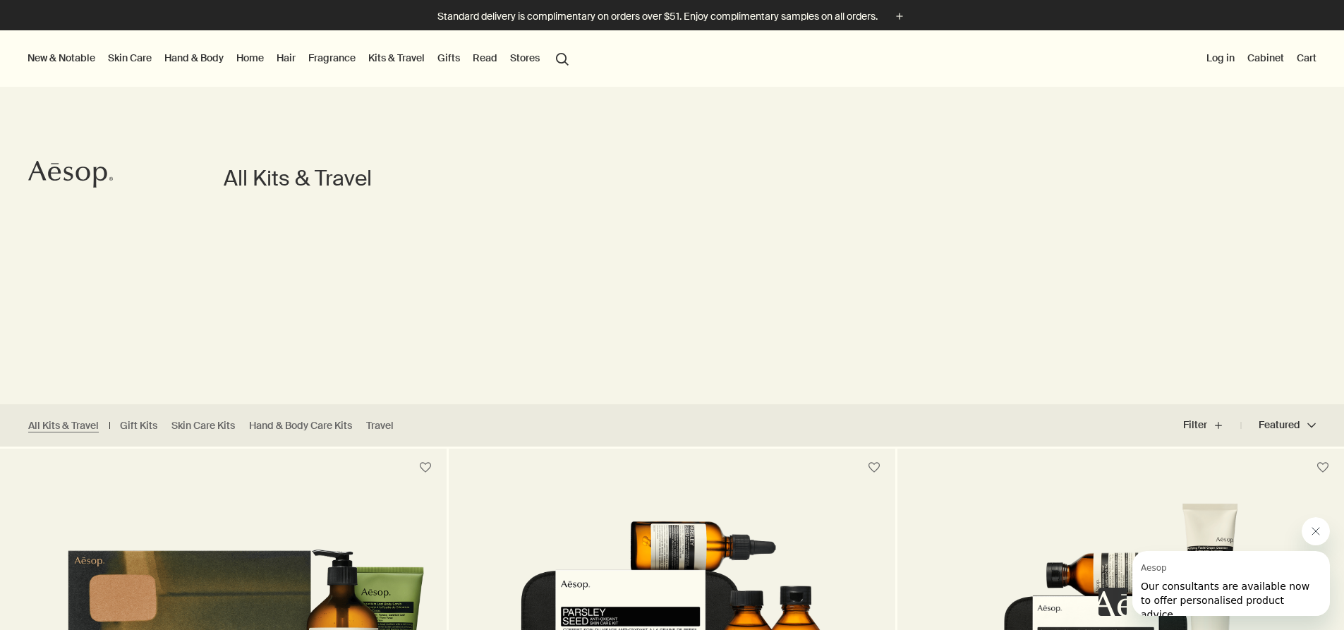
click at [248, 58] on link "Home" at bounding box center [249, 58] width 33 height 18
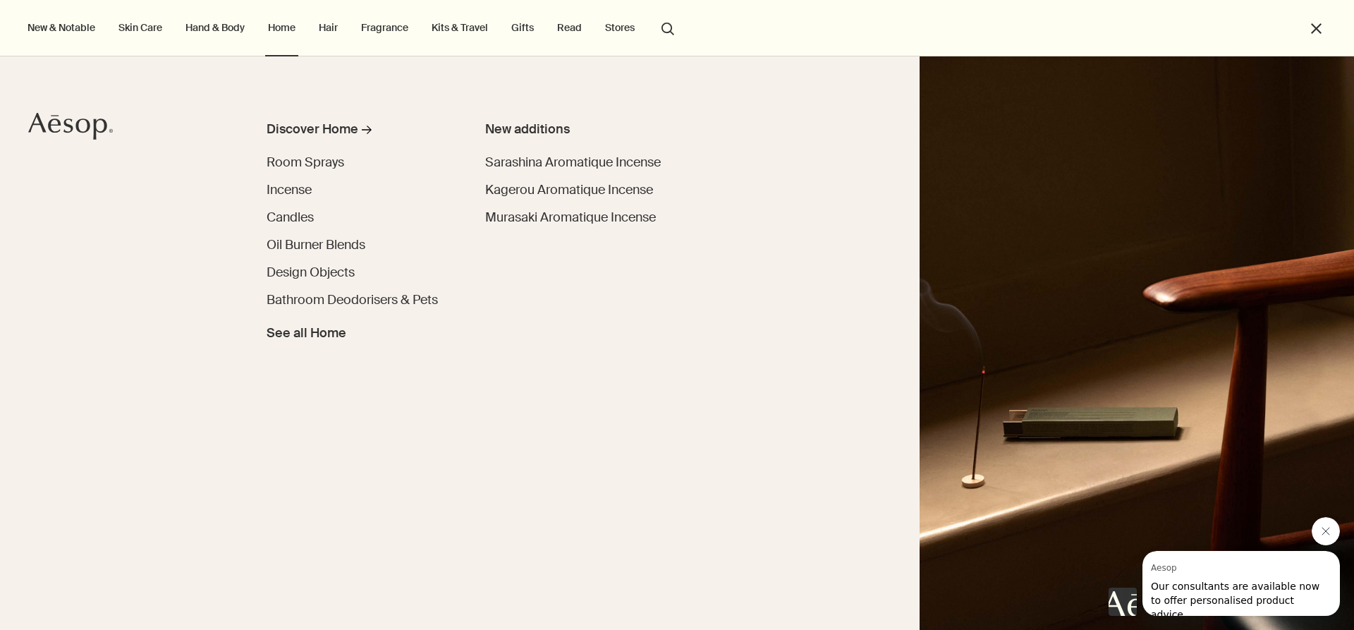
click at [226, 23] on link "Hand & Body" at bounding box center [215, 27] width 65 height 18
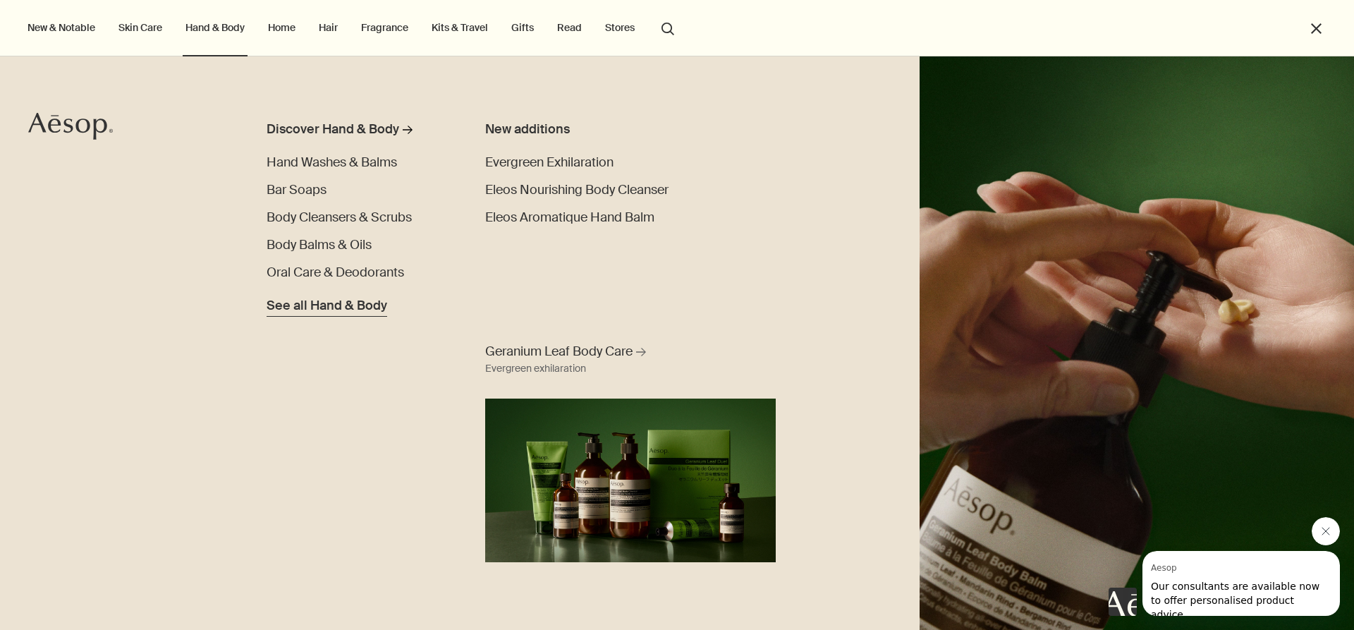
click at [315, 305] on span "See all Hand & Body" at bounding box center [327, 305] width 121 height 19
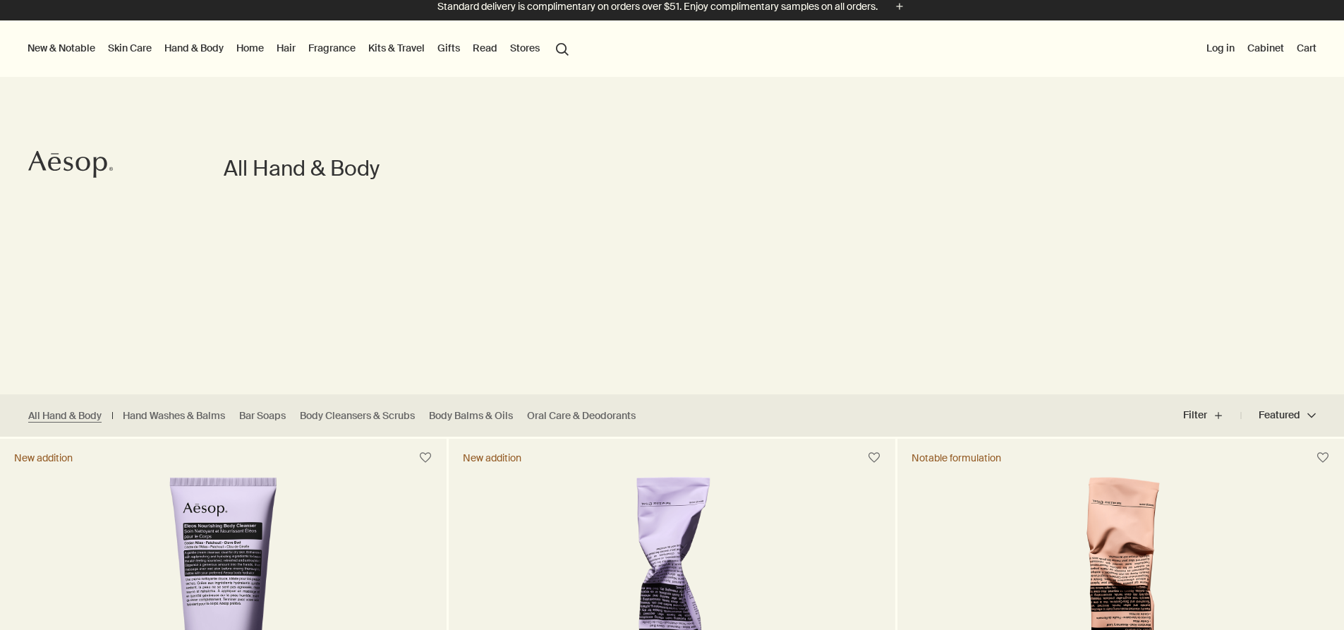
scroll to position [13, 0]
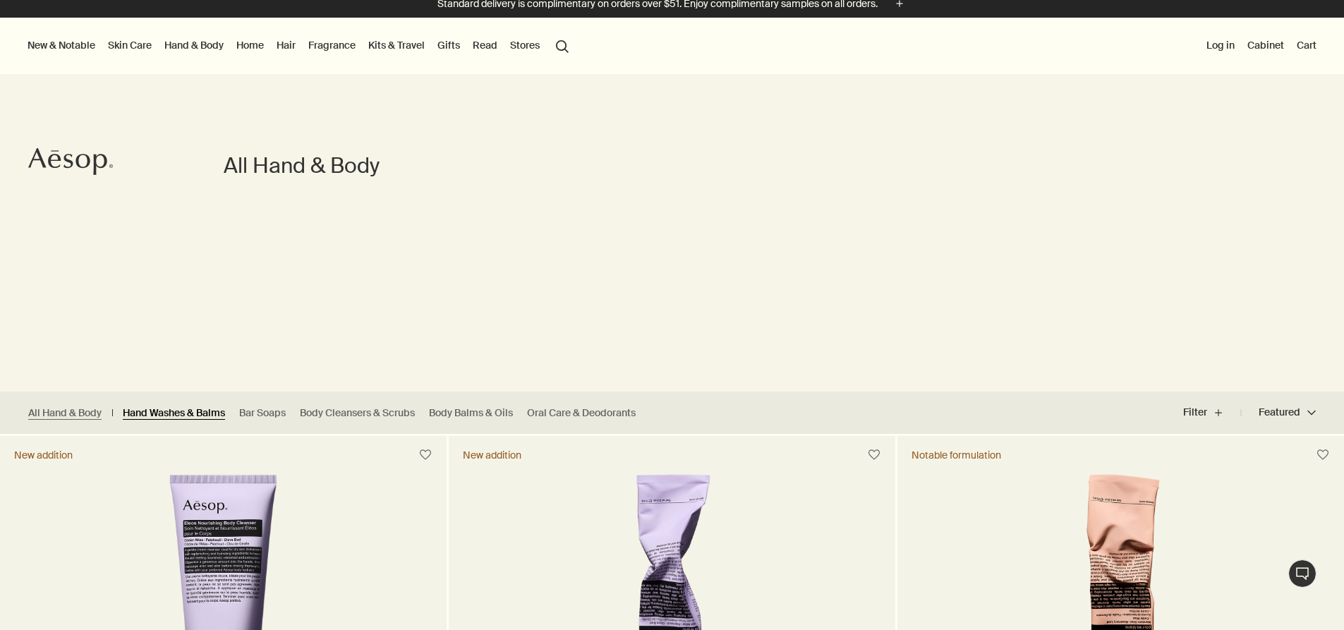
click at [205, 408] on link "Hand Washes & Balms" at bounding box center [174, 412] width 102 height 13
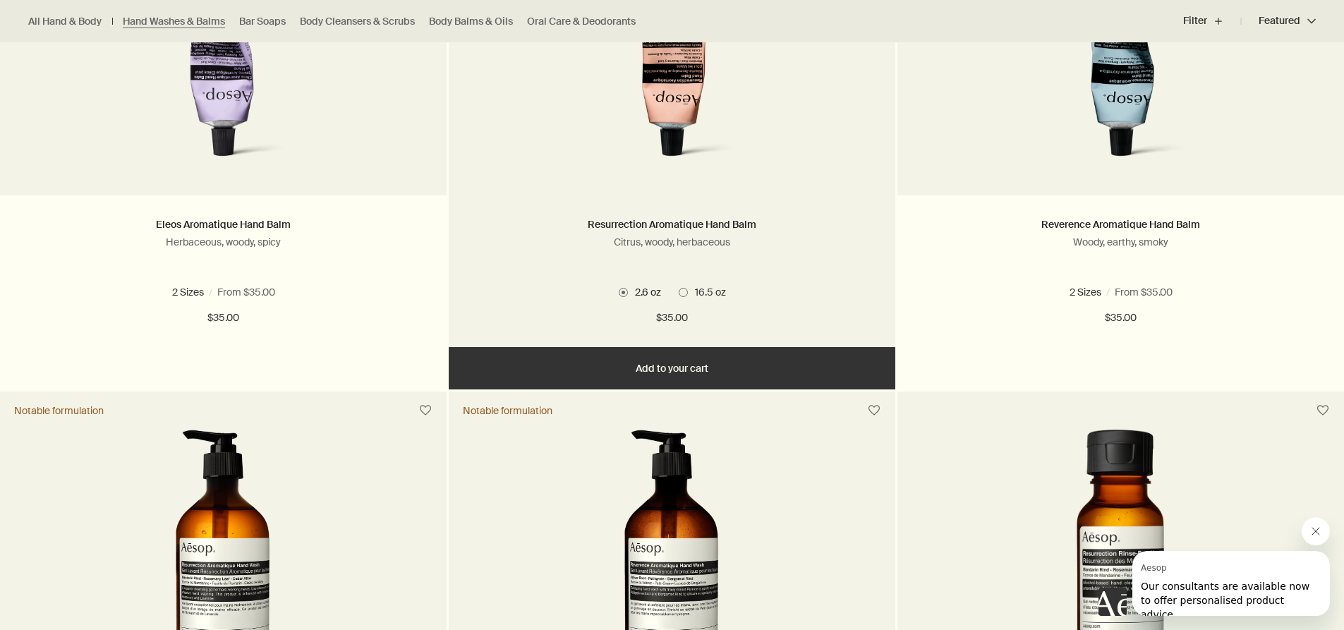
scroll to position [696, 0]
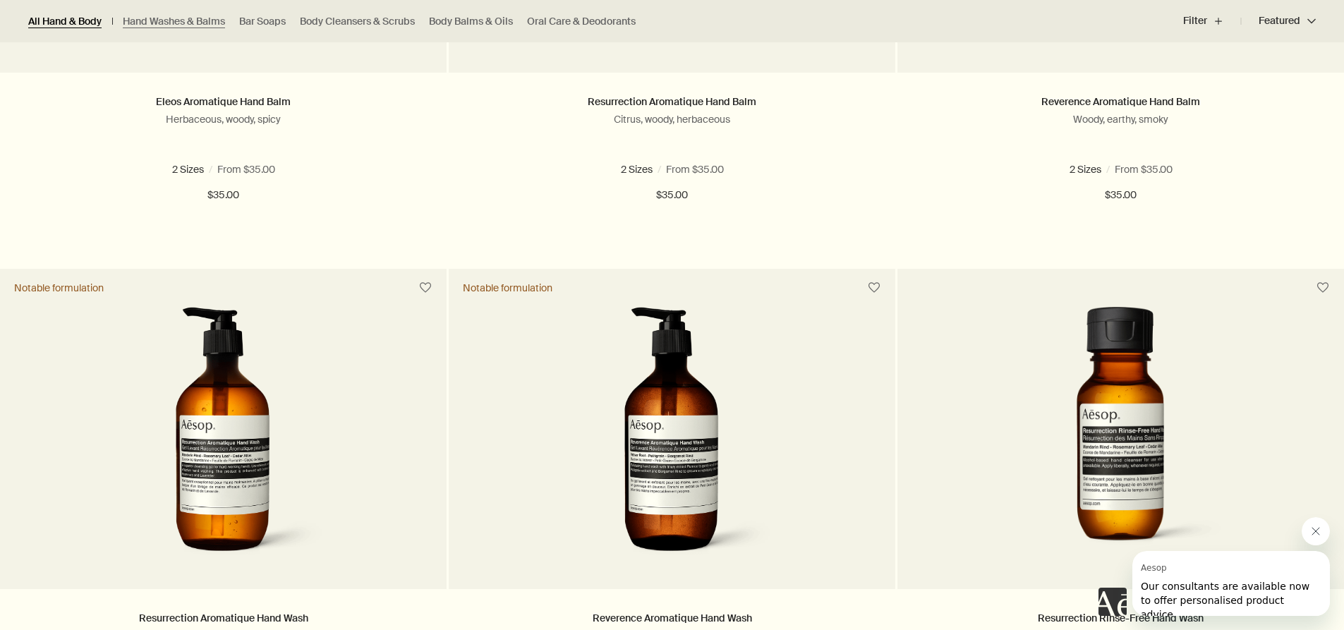
click at [47, 17] on link "All Hand & Body" at bounding box center [64, 21] width 73 height 13
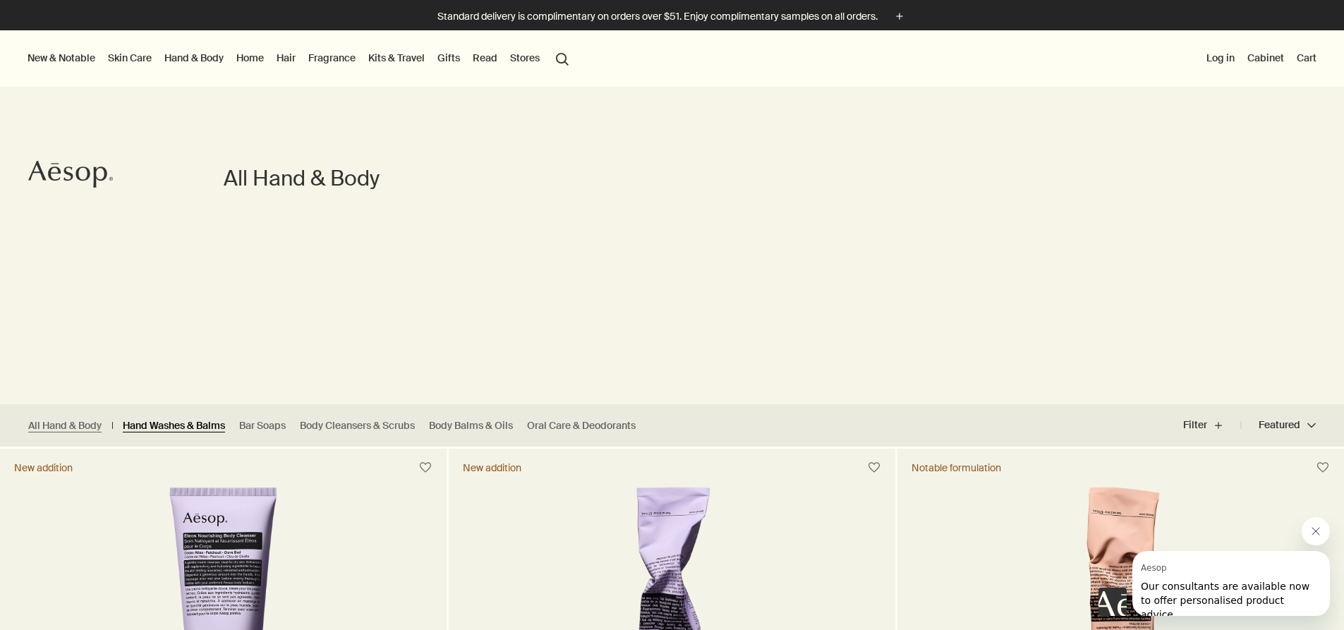
click at [202, 425] on link "Hand Washes & Balms" at bounding box center [174, 425] width 102 height 13
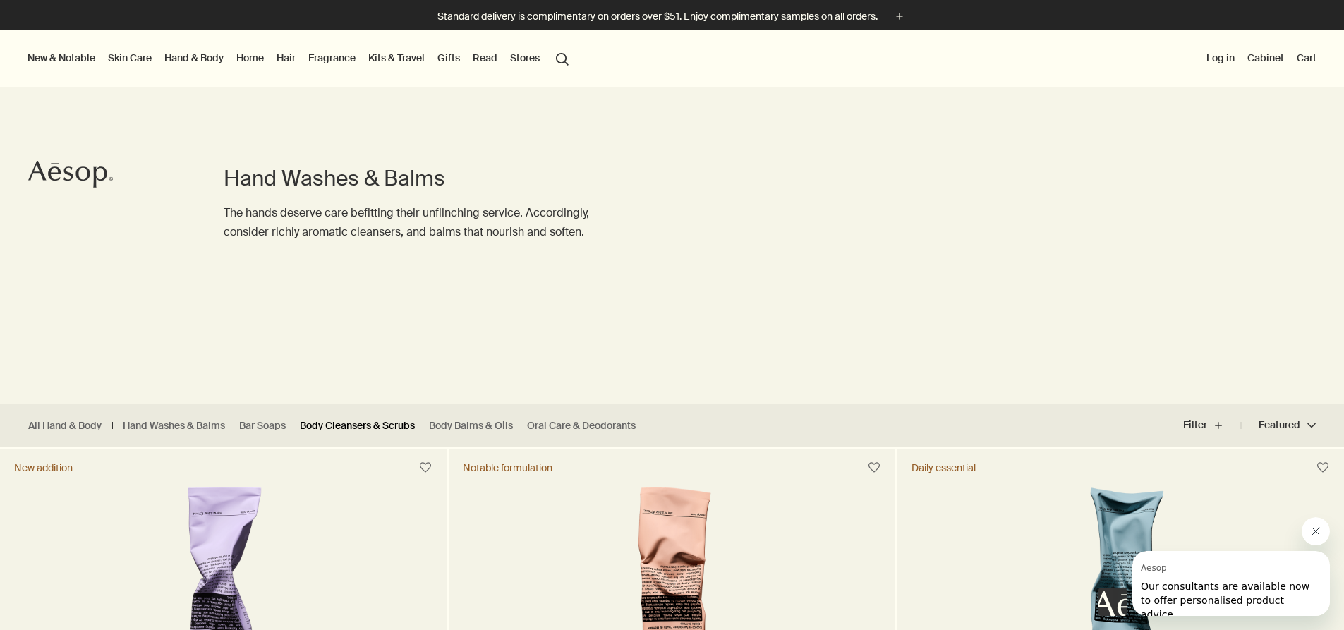
click at [332, 422] on link "Body Cleansers & Scrubs" at bounding box center [357, 425] width 115 height 13
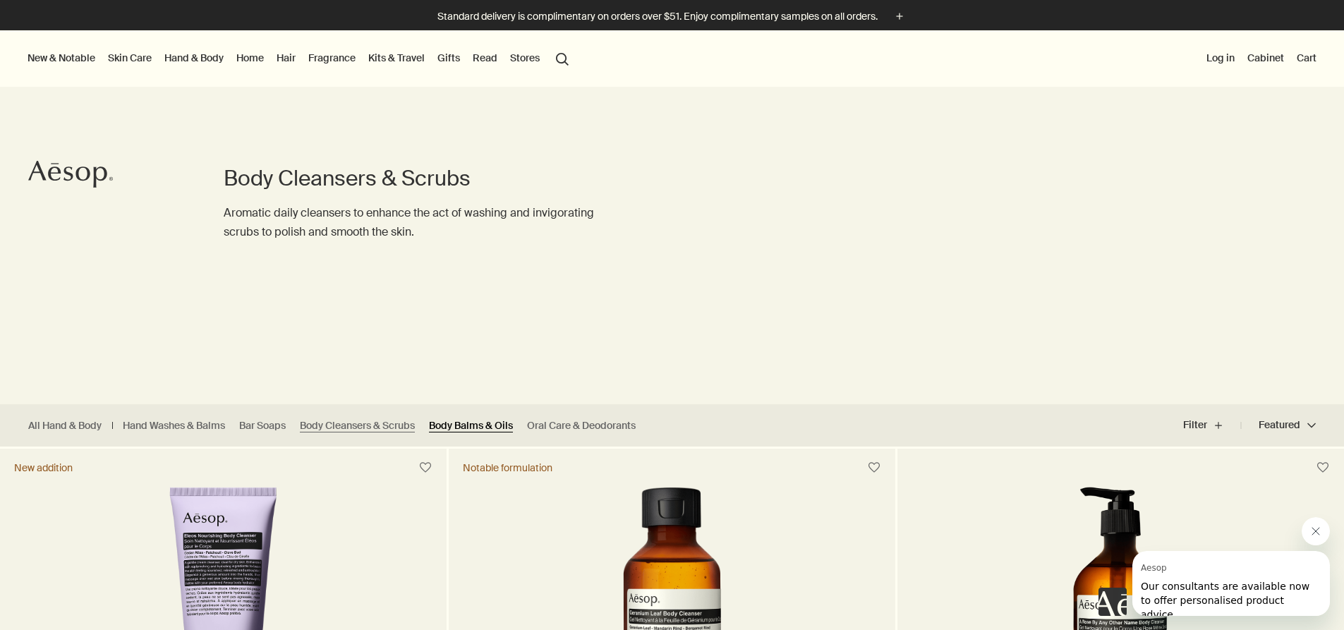
click at [478, 424] on link "Body Balms & Oils" at bounding box center [471, 425] width 84 height 13
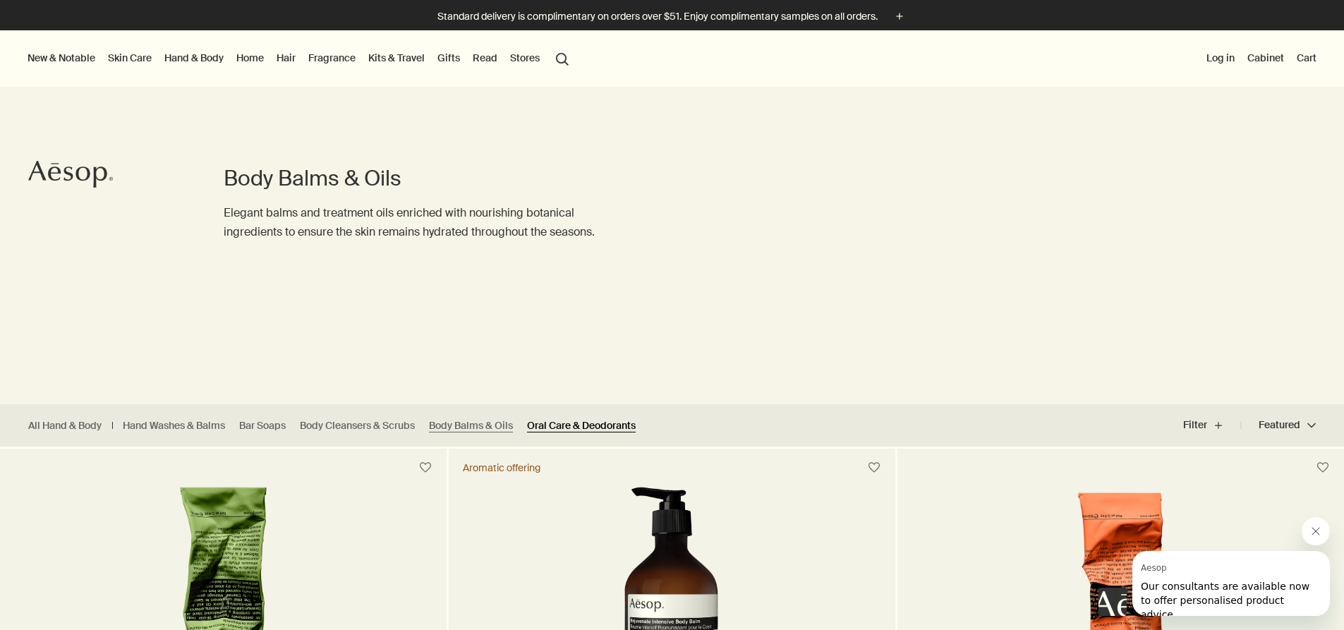
click at [569, 422] on link "Oral Care & Deodorants" at bounding box center [581, 425] width 109 height 13
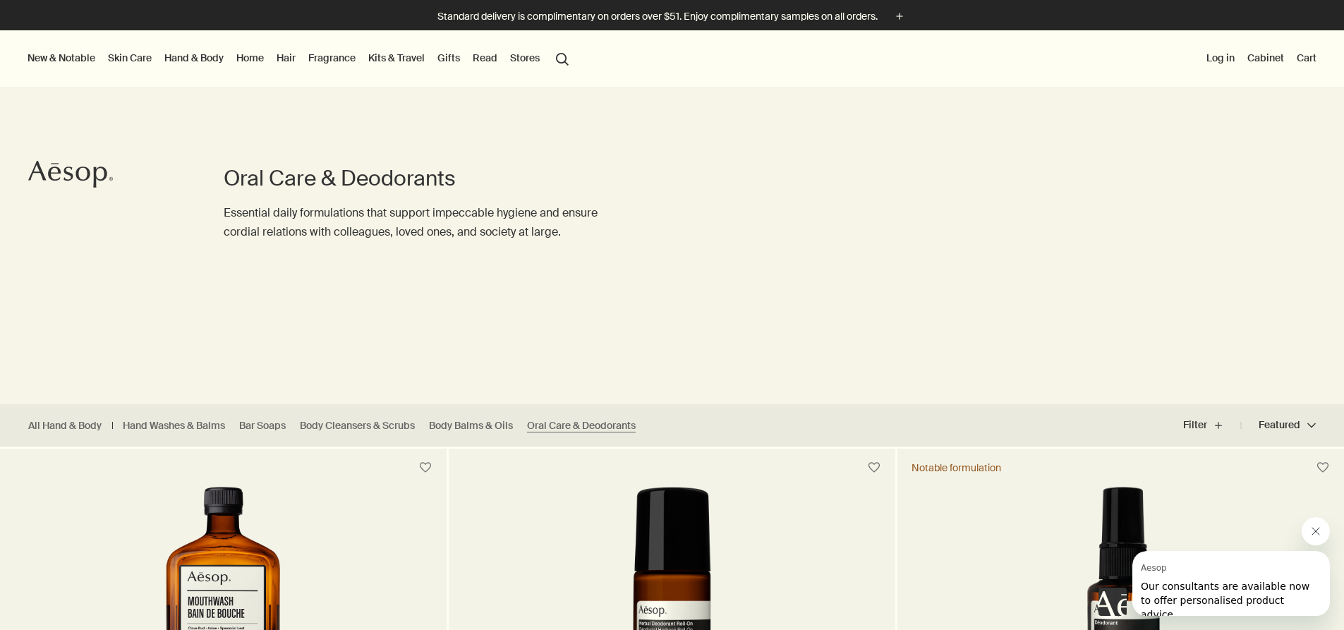
click at [287, 59] on link "Hair" at bounding box center [286, 58] width 25 height 18
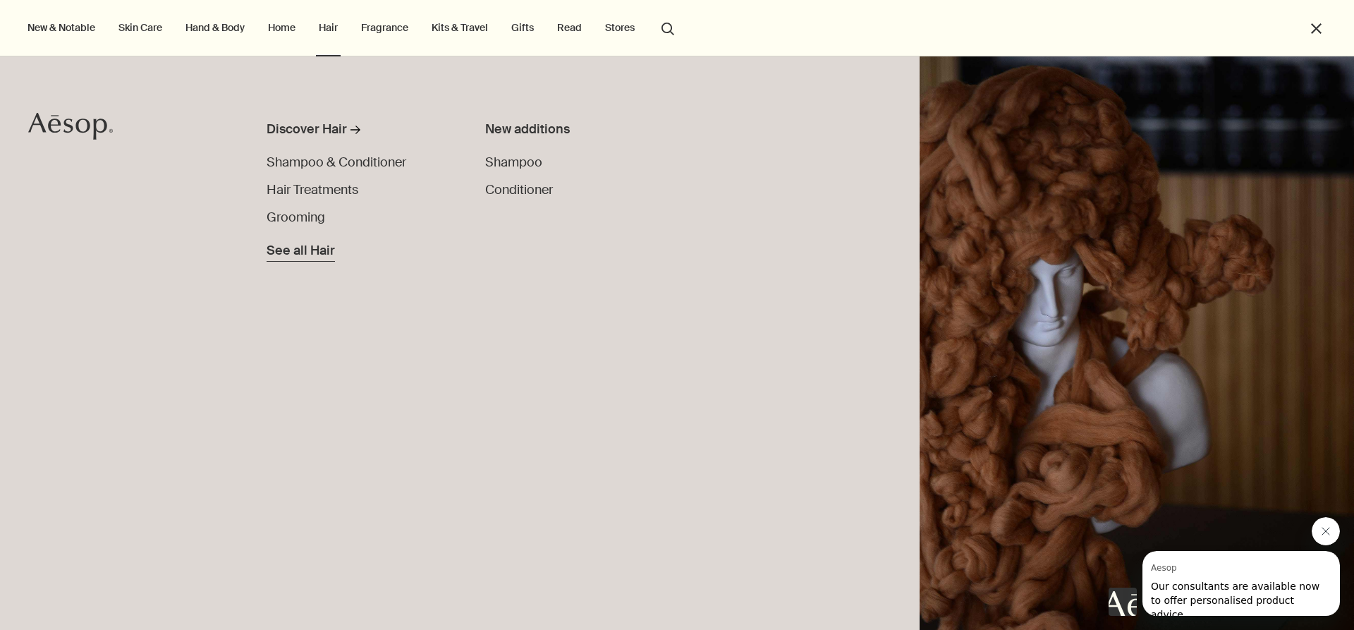
click at [323, 255] on span "See all Hair" at bounding box center [301, 250] width 68 height 19
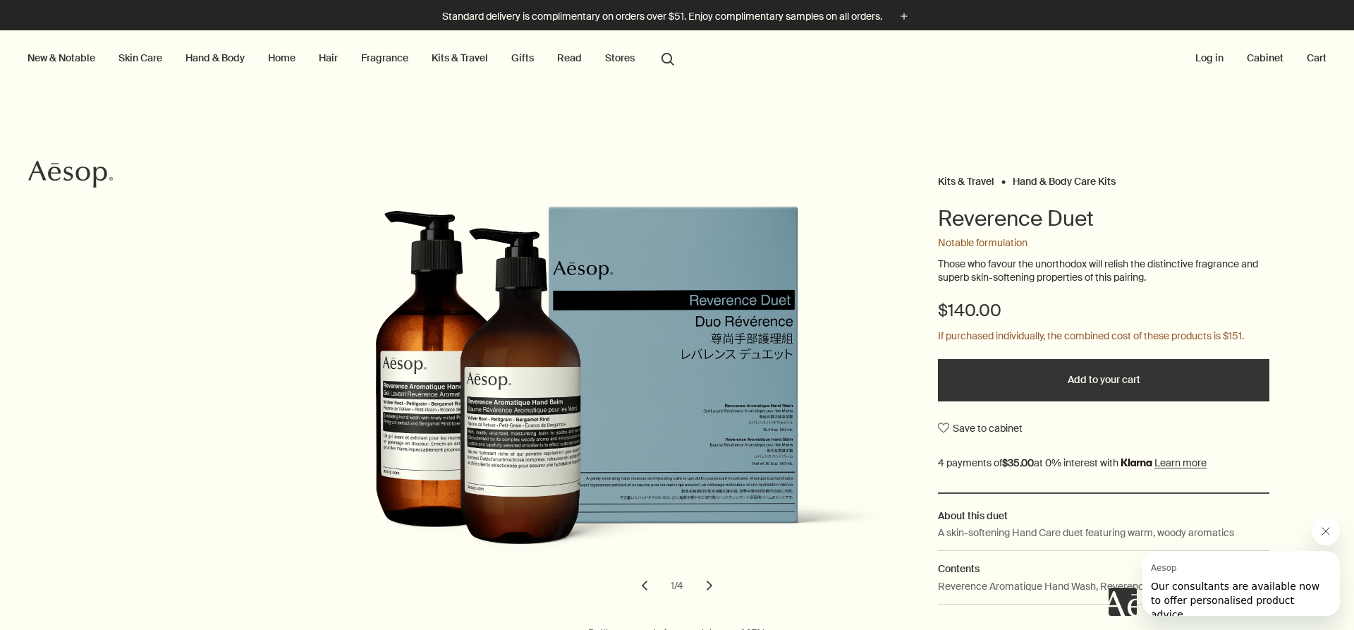
click at [1082, 372] on button "Add to your cart" at bounding box center [1104, 380] width 332 height 42
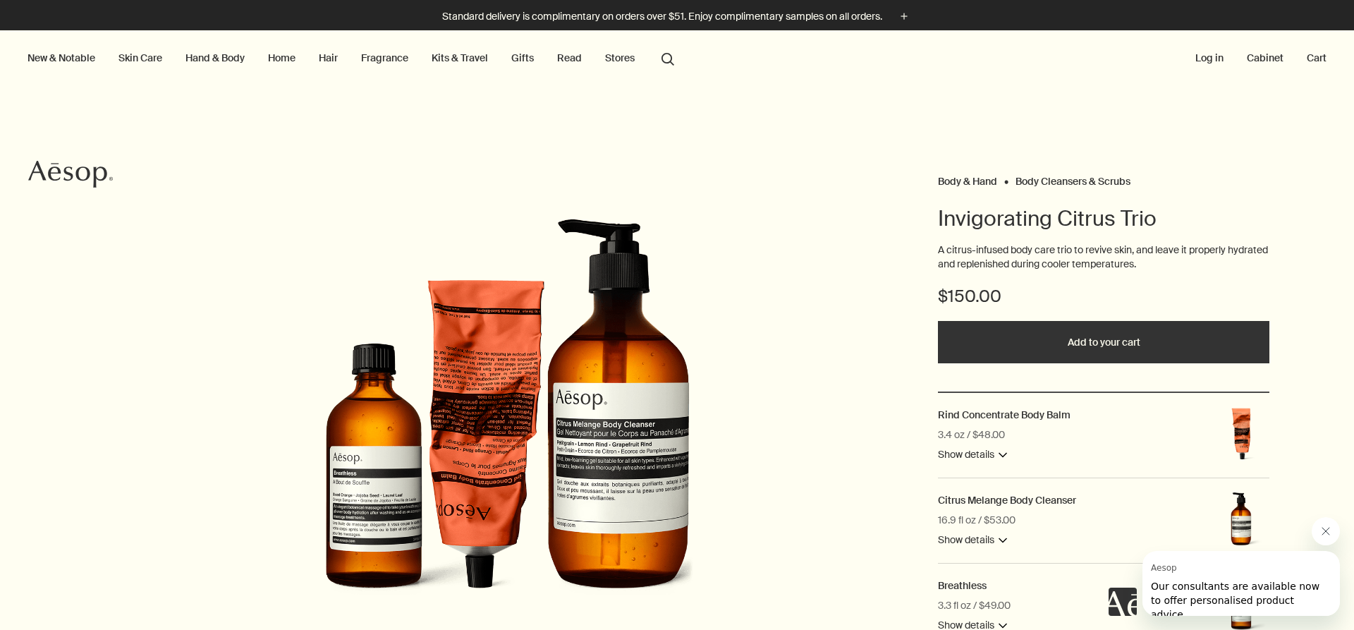
click at [366, 532] on img at bounding box center [508, 411] width 372 height 423
click at [355, 511] on img at bounding box center [508, 411] width 372 height 423
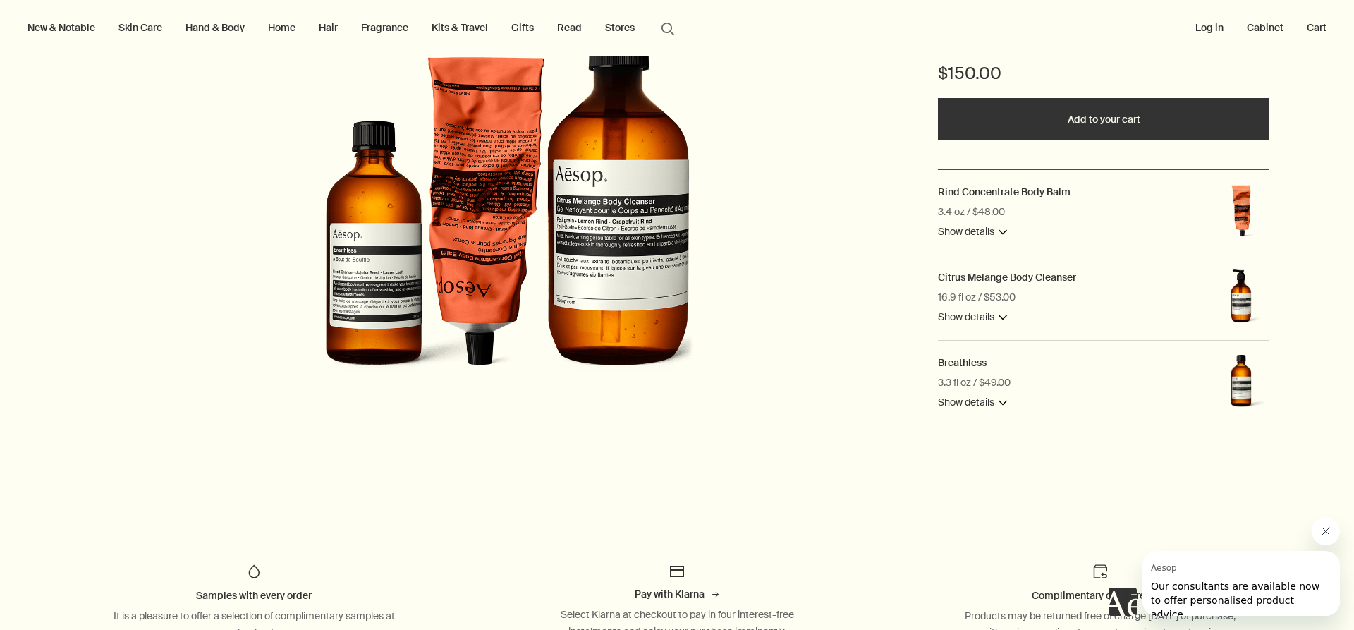
click at [993, 402] on button "Show details downArrow" at bounding box center [972, 402] width 69 height 17
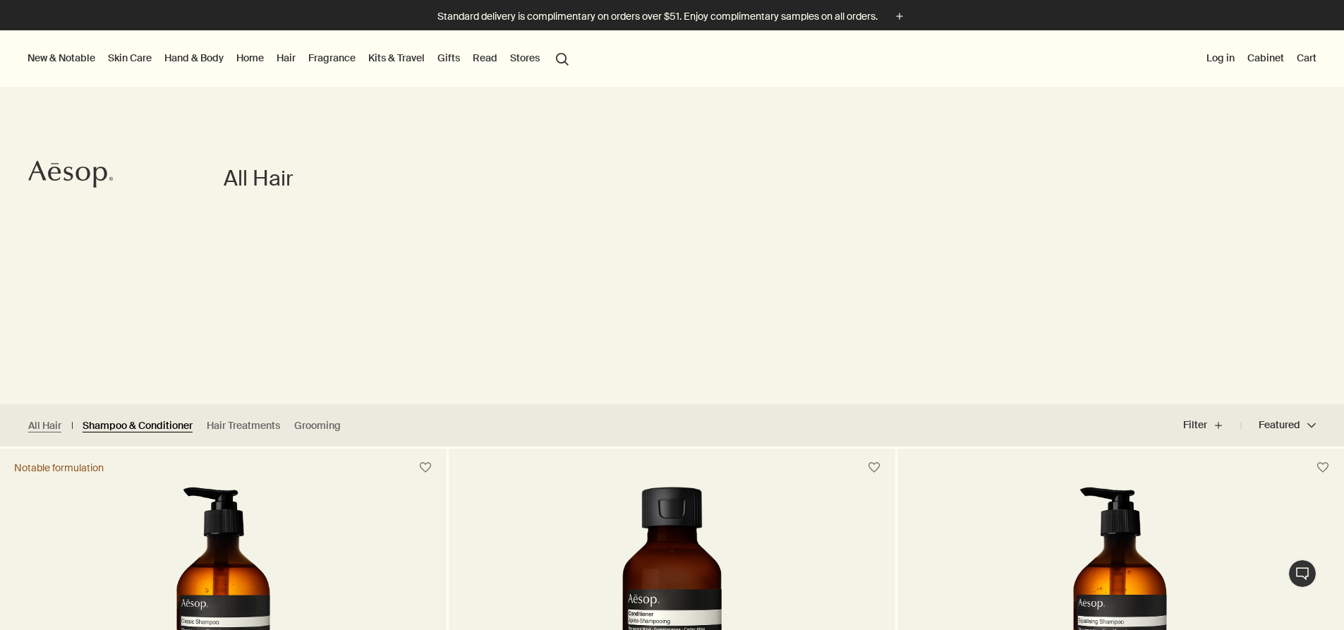
click at [130, 428] on link "Shampoo & Conditioner" at bounding box center [138, 425] width 110 height 13
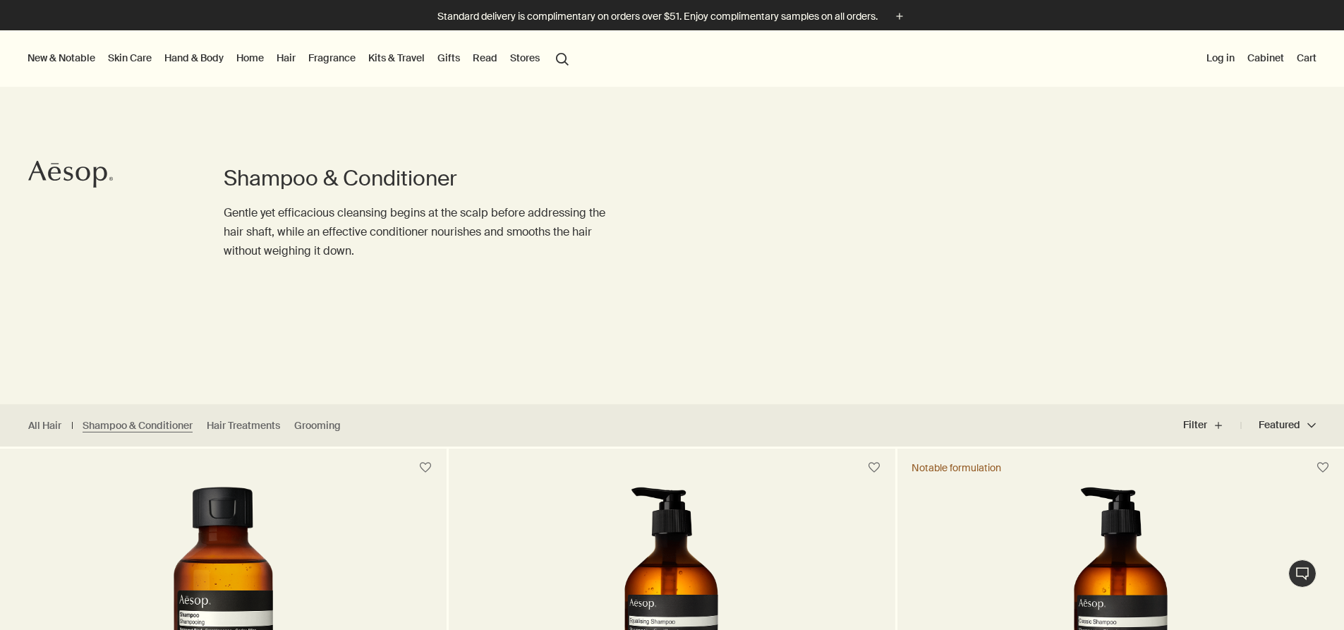
click at [378, 59] on link "Kits & Travel" at bounding box center [396, 58] width 62 height 18
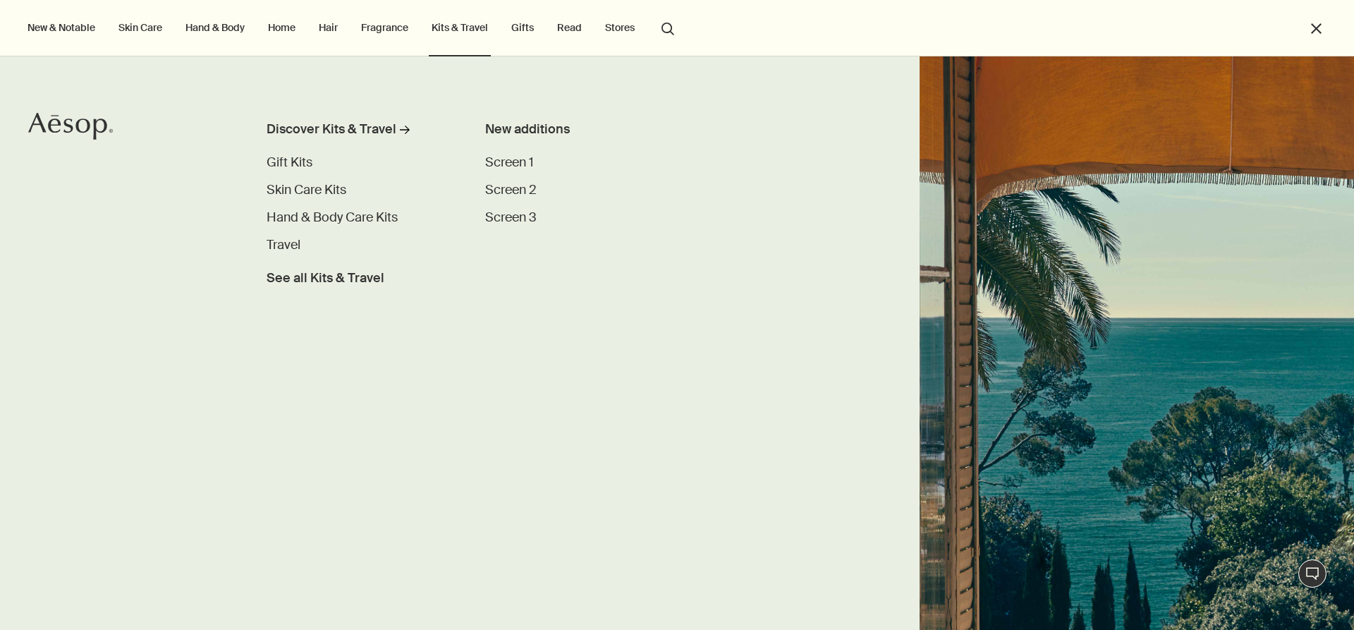
click at [519, 25] on link "Gifts" at bounding box center [523, 27] width 28 height 18
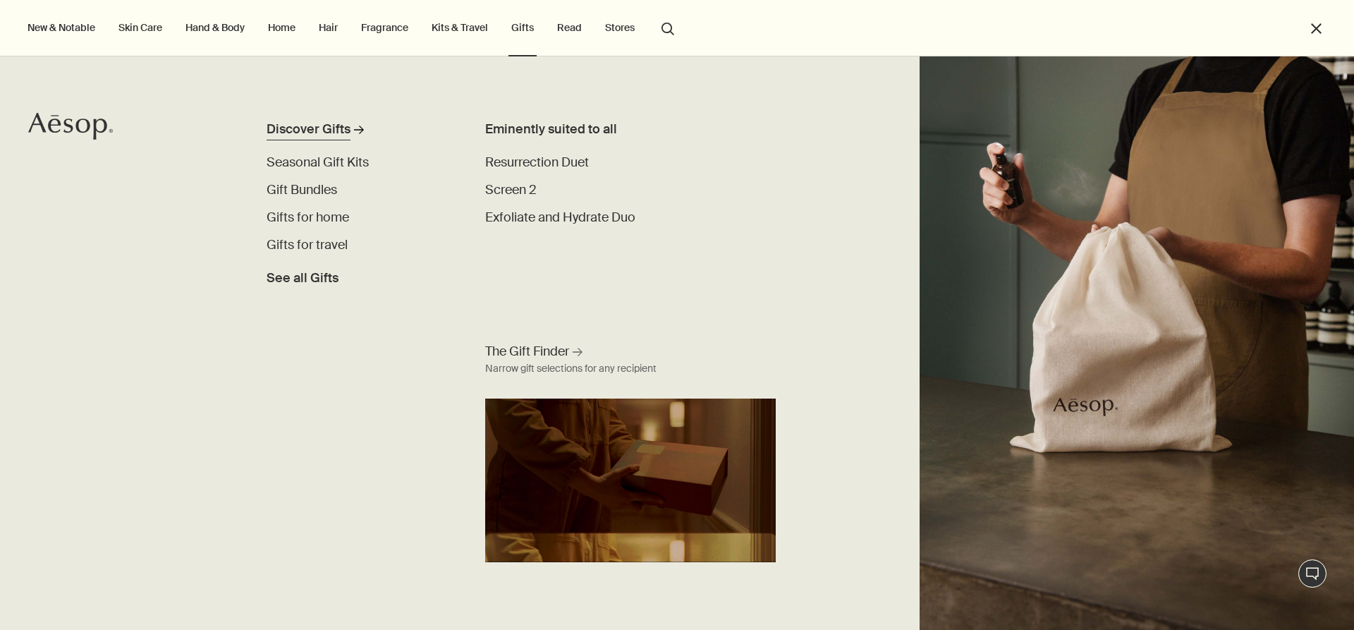
click at [339, 132] on div "Discover Gifts" at bounding box center [309, 129] width 84 height 19
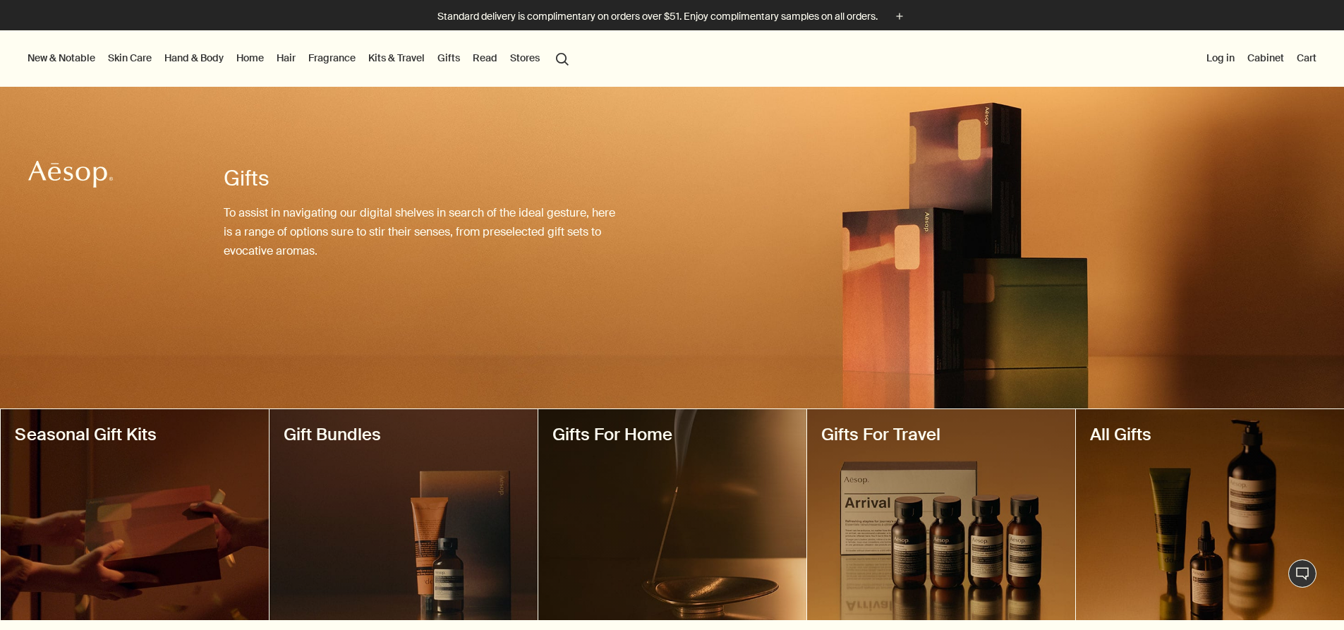
click at [446, 57] on link "Gifts" at bounding box center [448, 58] width 28 height 18
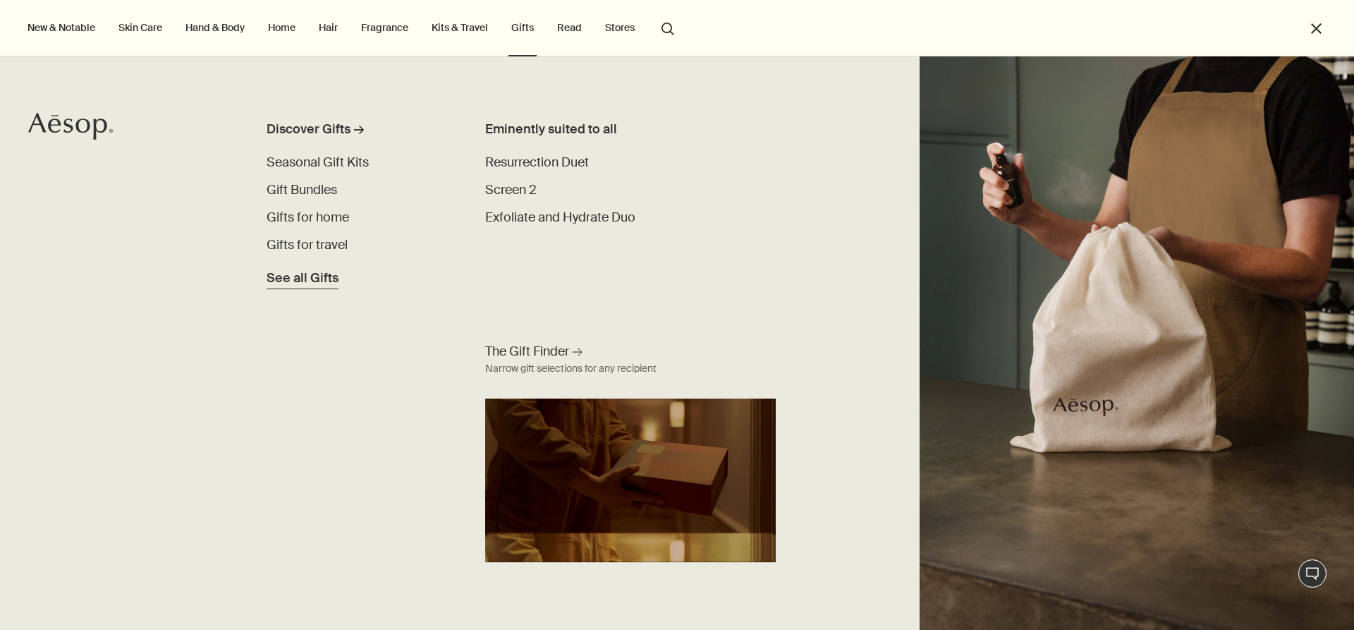
click at [304, 280] on span "See all Gifts" at bounding box center [303, 278] width 72 height 19
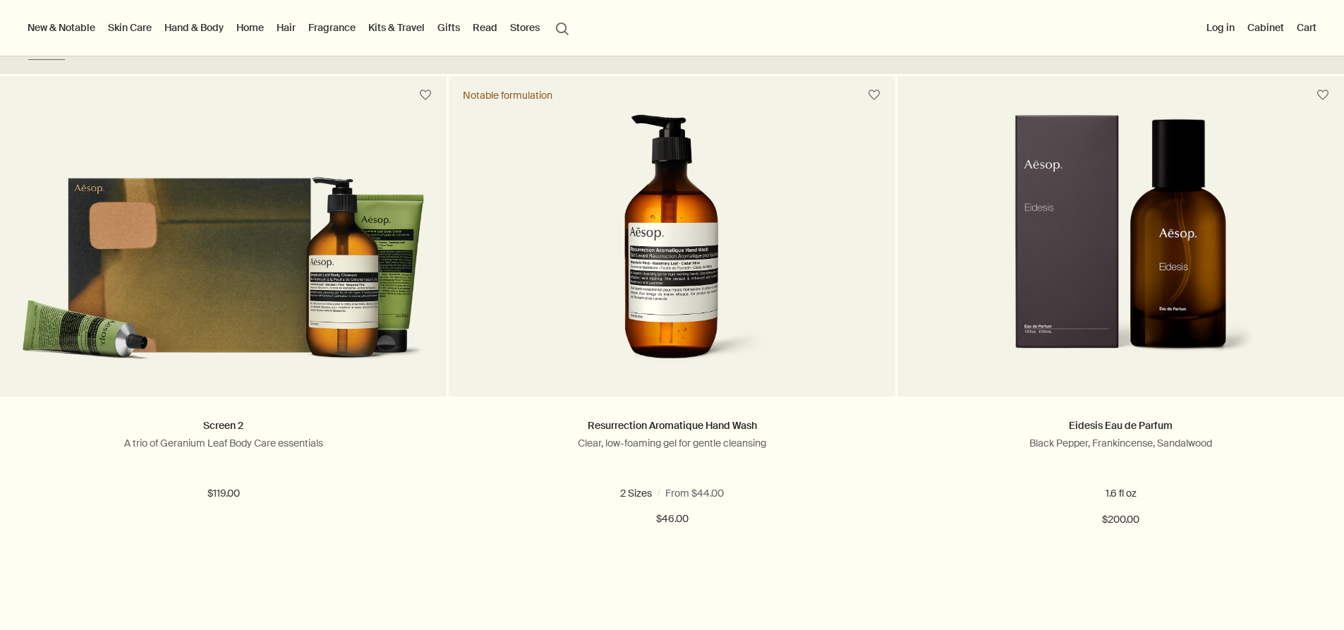
scroll to position [372, 0]
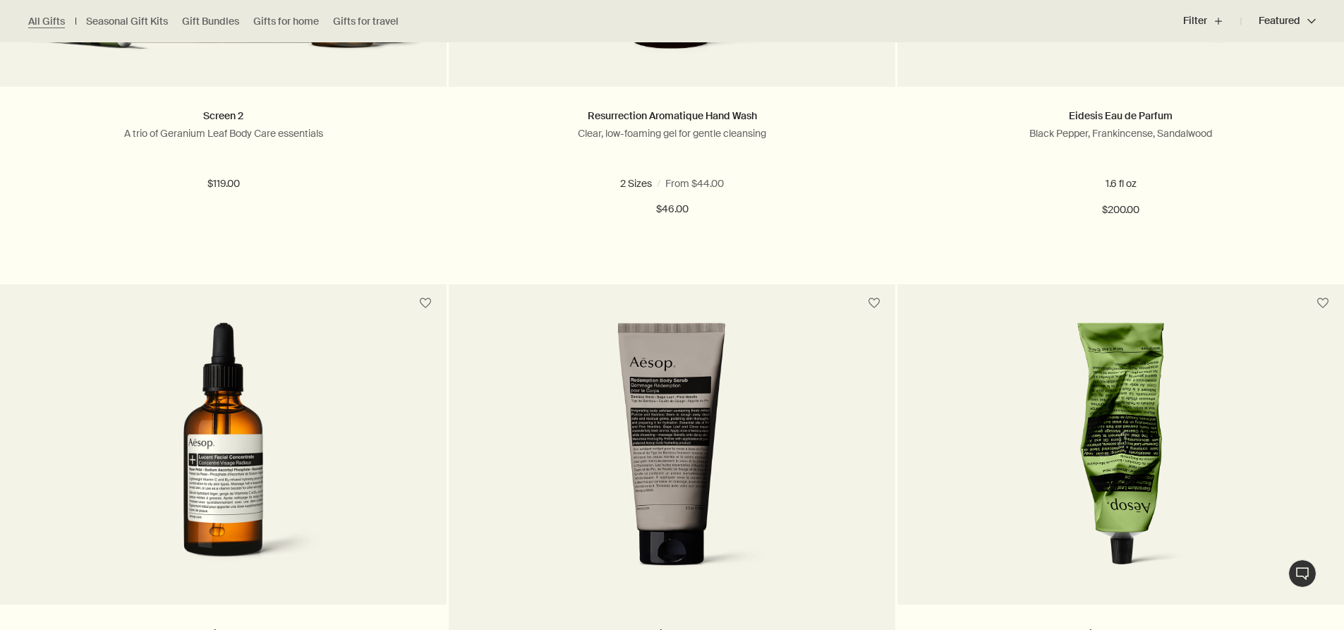
scroll to position [679, 0]
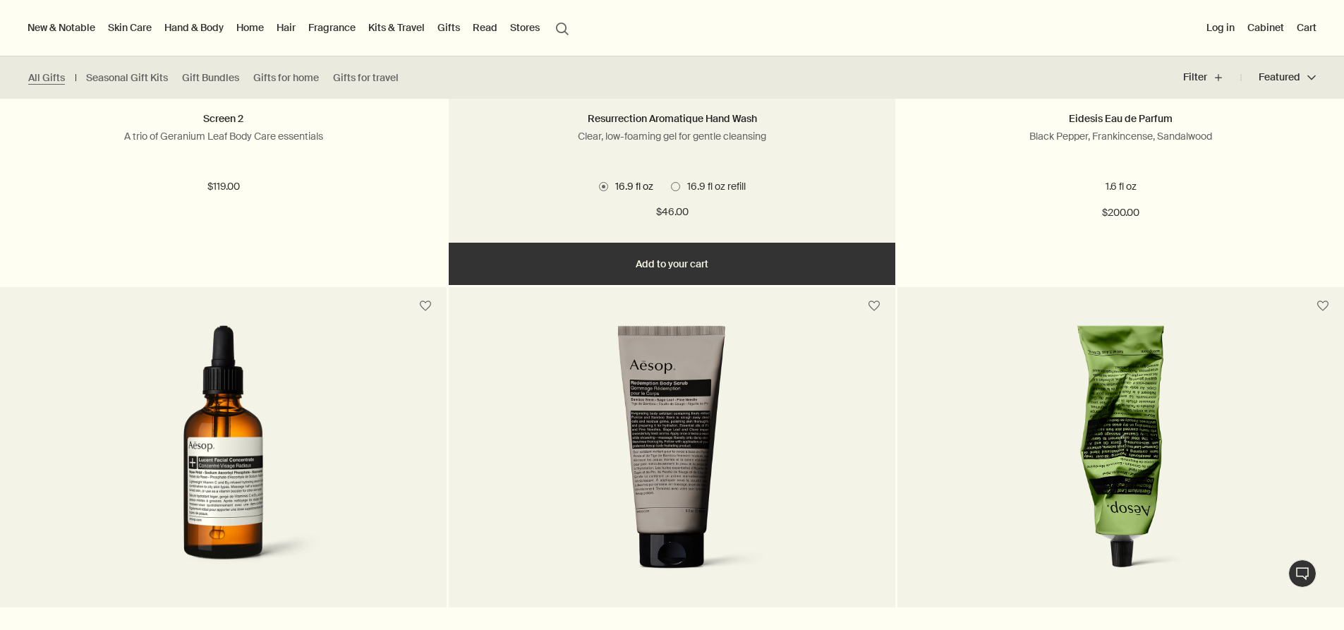
click at [674, 187] on span at bounding box center [675, 186] width 9 height 9
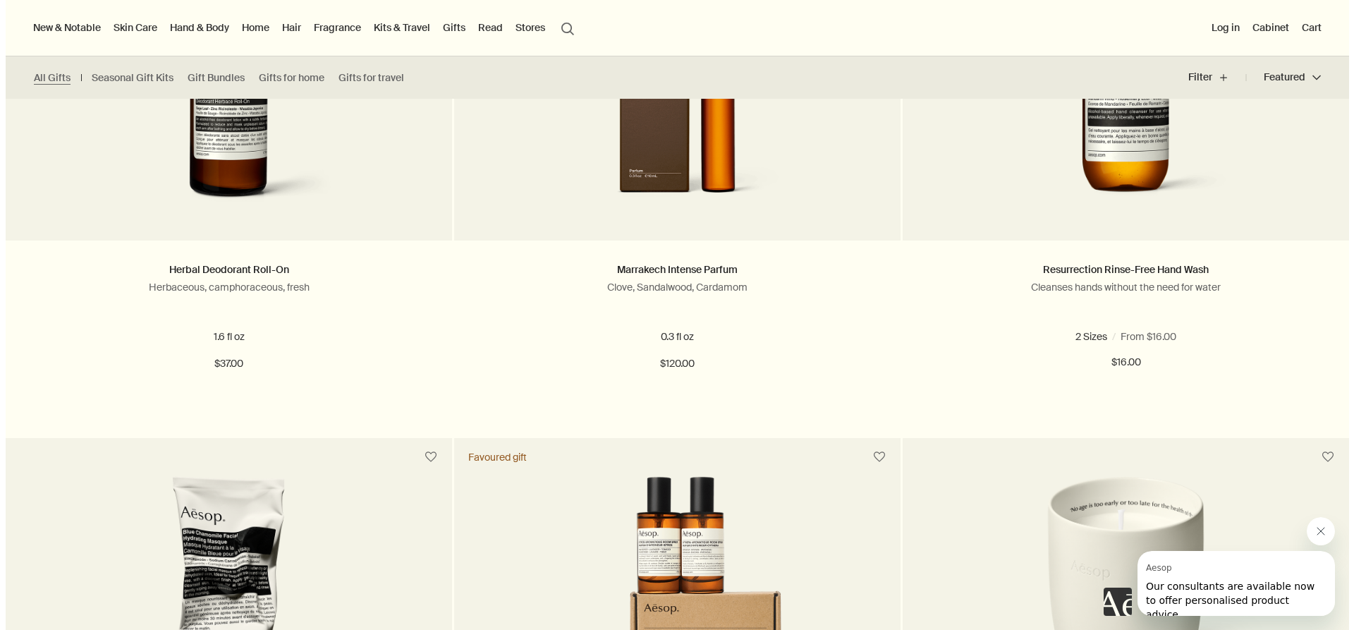
scroll to position [0, 0]
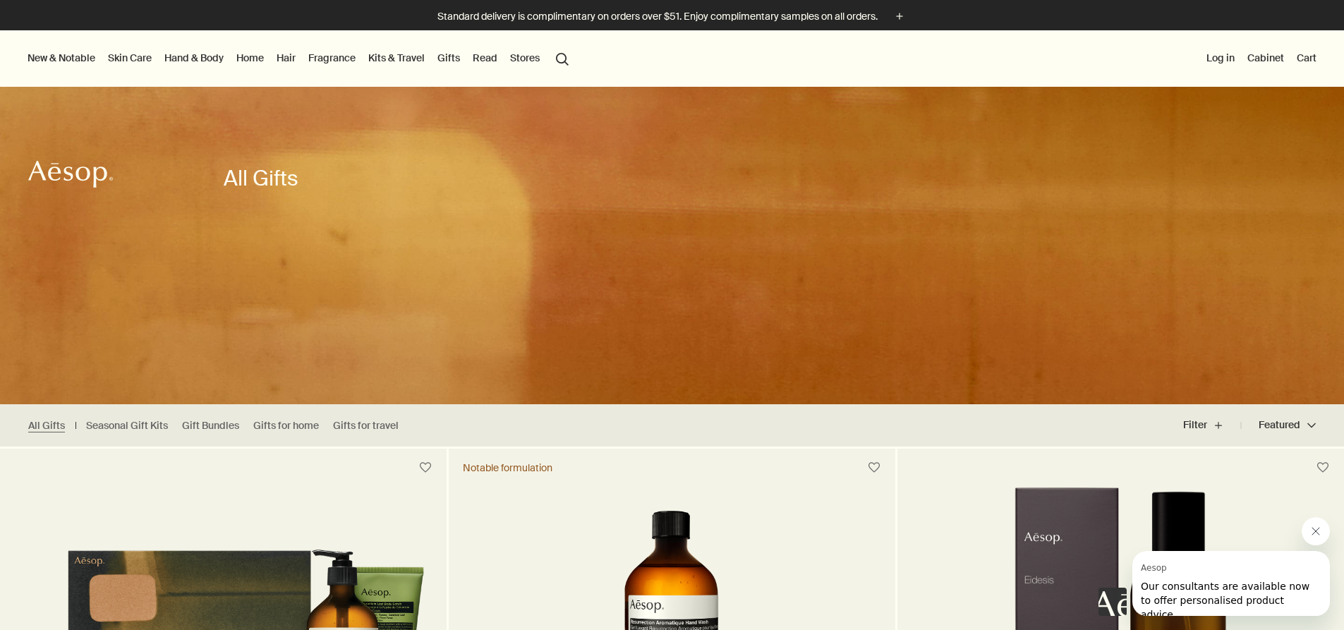
click at [394, 53] on link "Kits & Travel" at bounding box center [396, 58] width 62 height 18
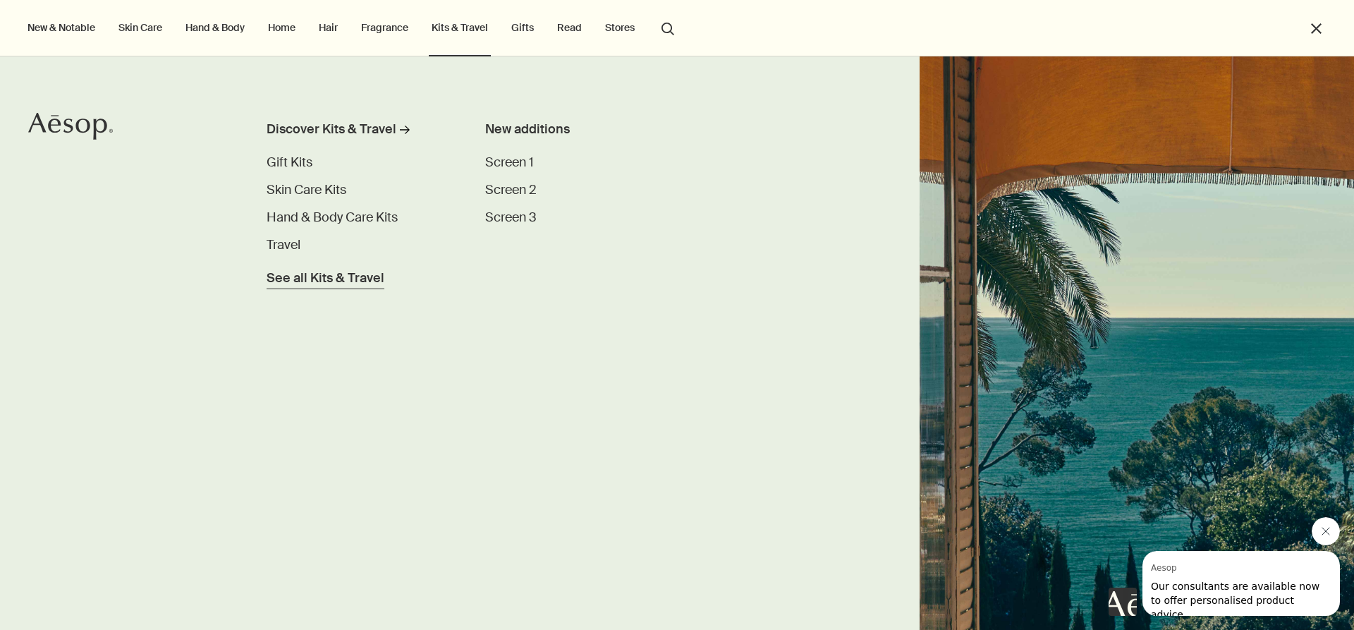
click at [367, 279] on span "See all Kits & Travel" at bounding box center [326, 278] width 118 height 19
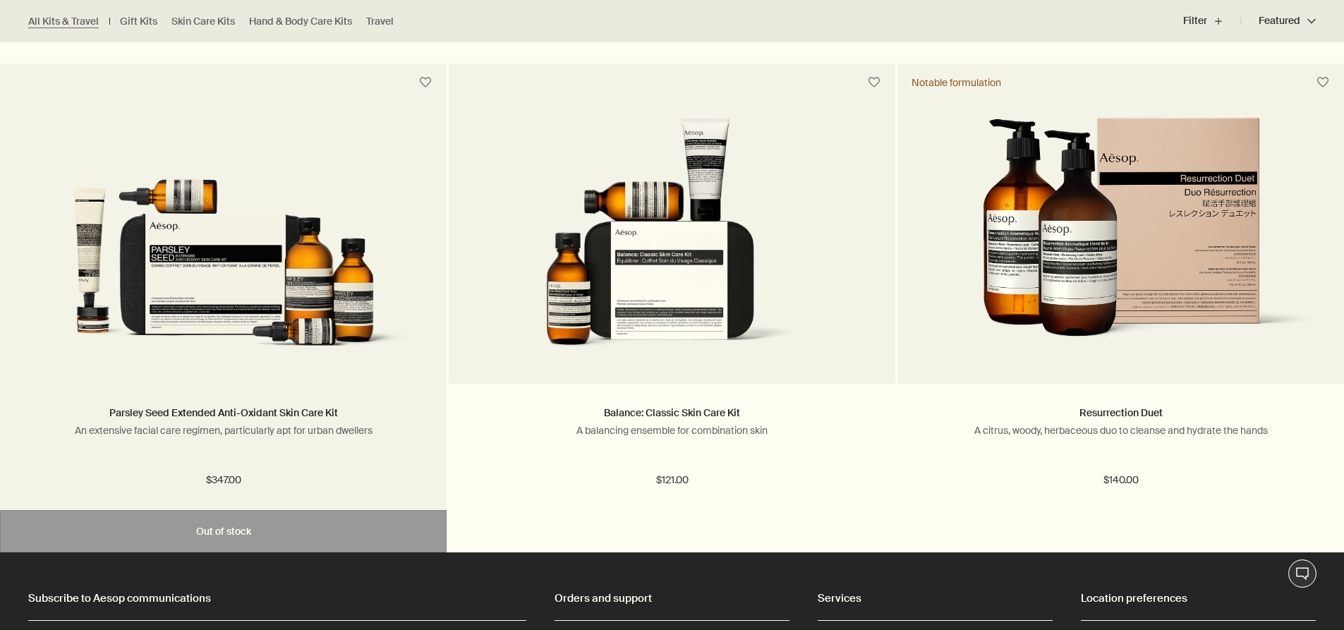
scroll to position [4469, 0]
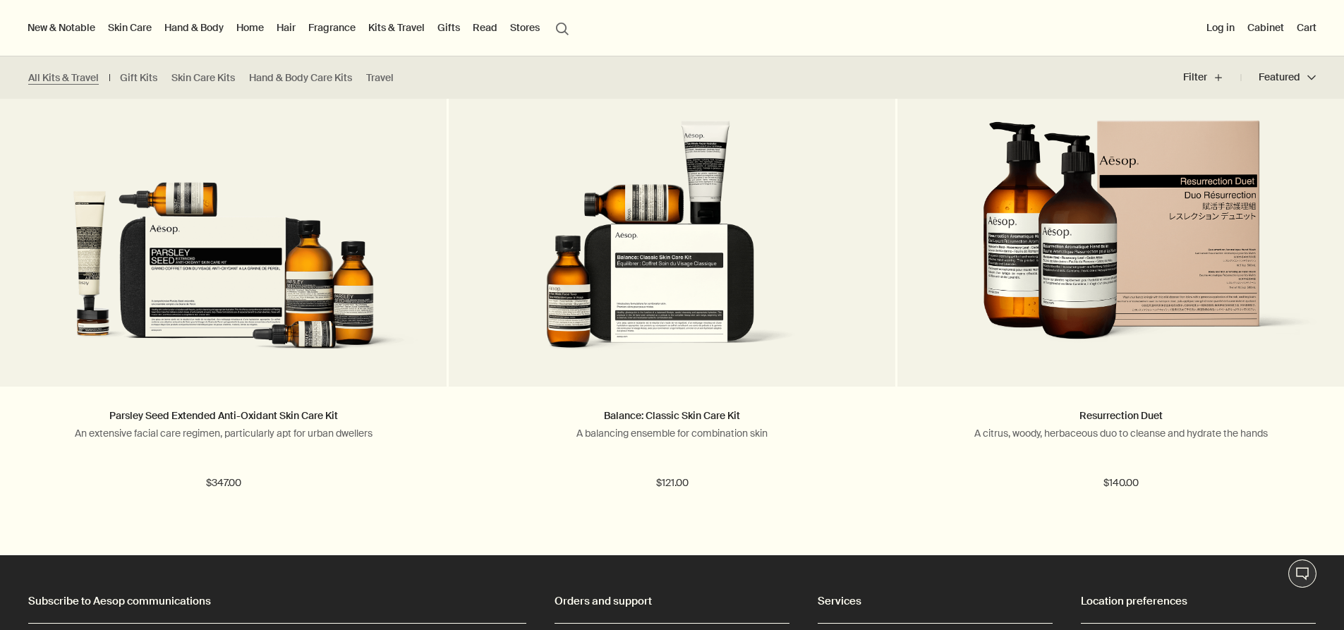
click at [339, 27] on link "Fragrance" at bounding box center [331, 27] width 53 height 18
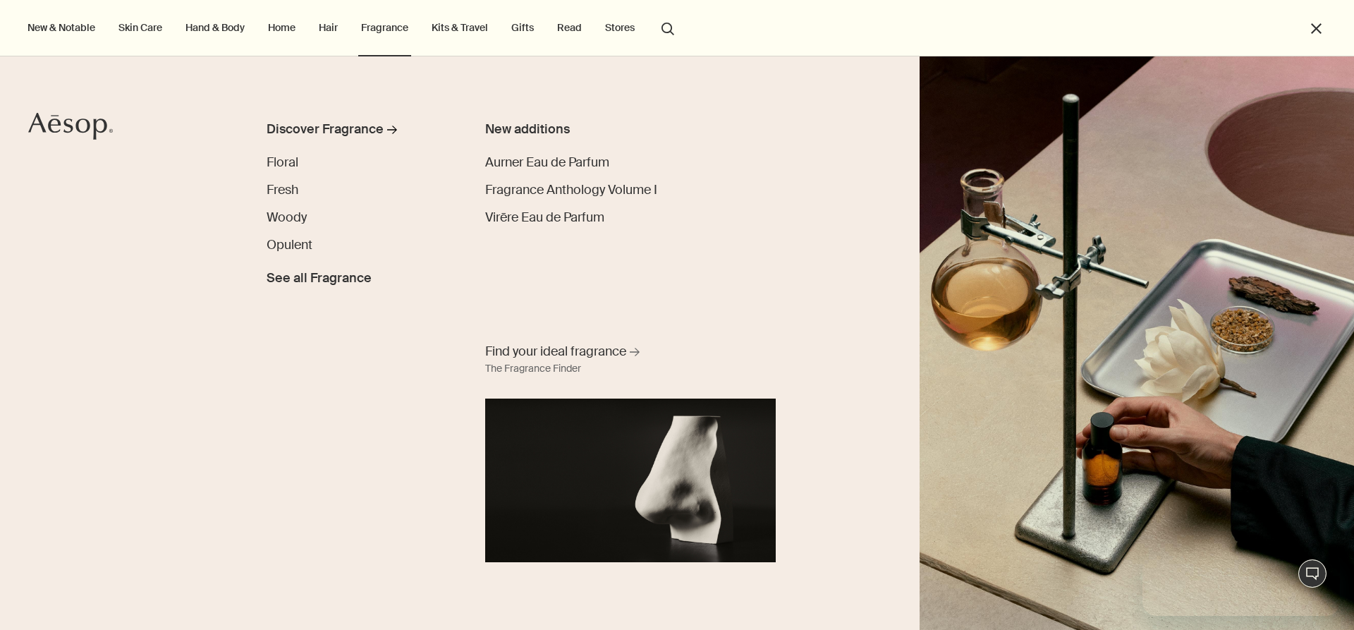
scroll to position [0, 0]
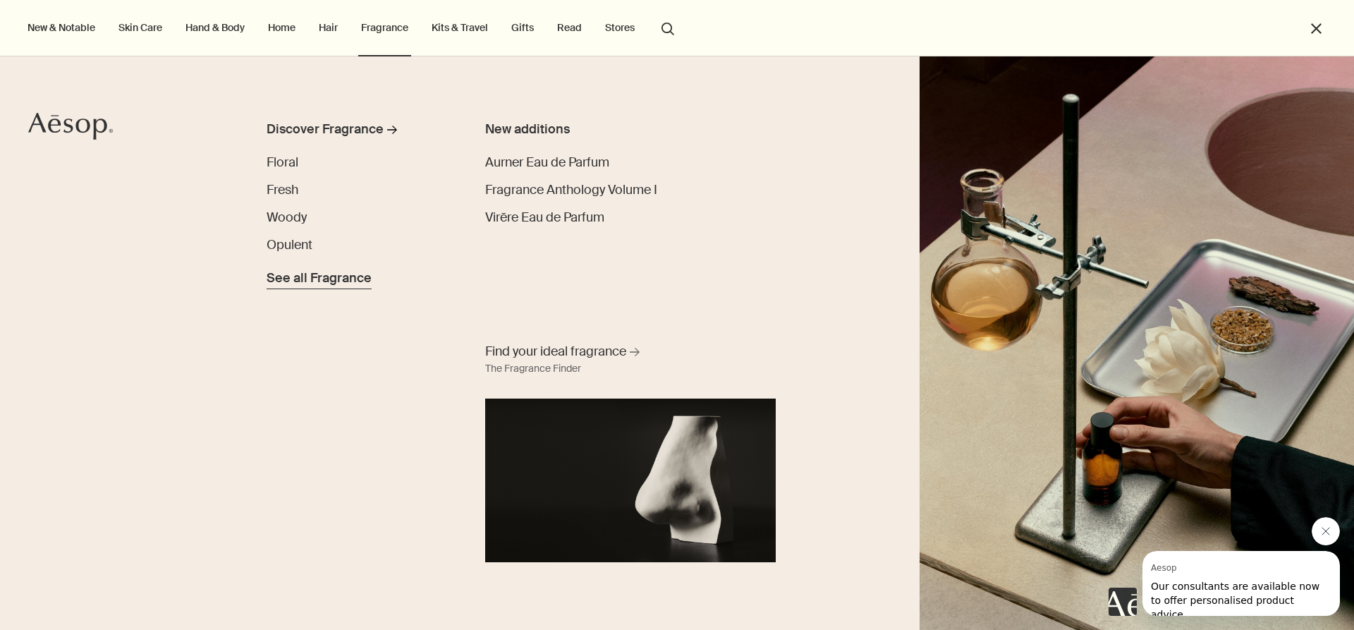
click at [332, 277] on span "See all Fragrance" at bounding box center [319, 278] width 105 height 19
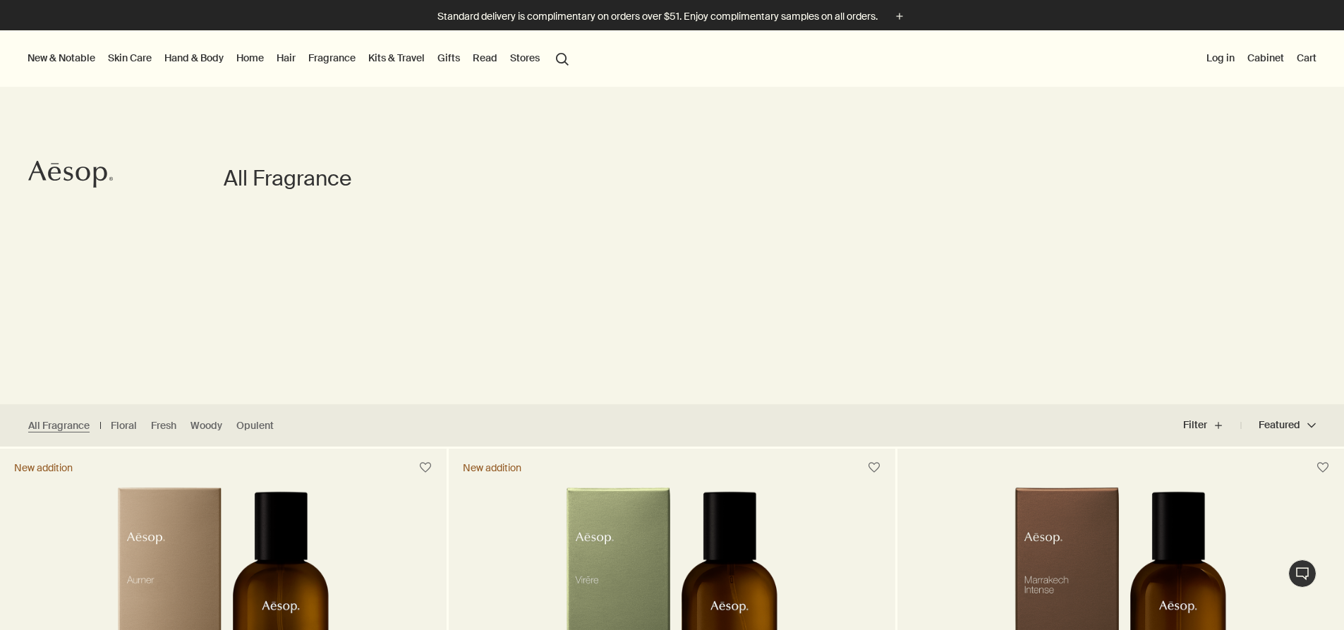
click at [255, 53] on link "Home" at bounding box center [249, 58] width 33 height 18
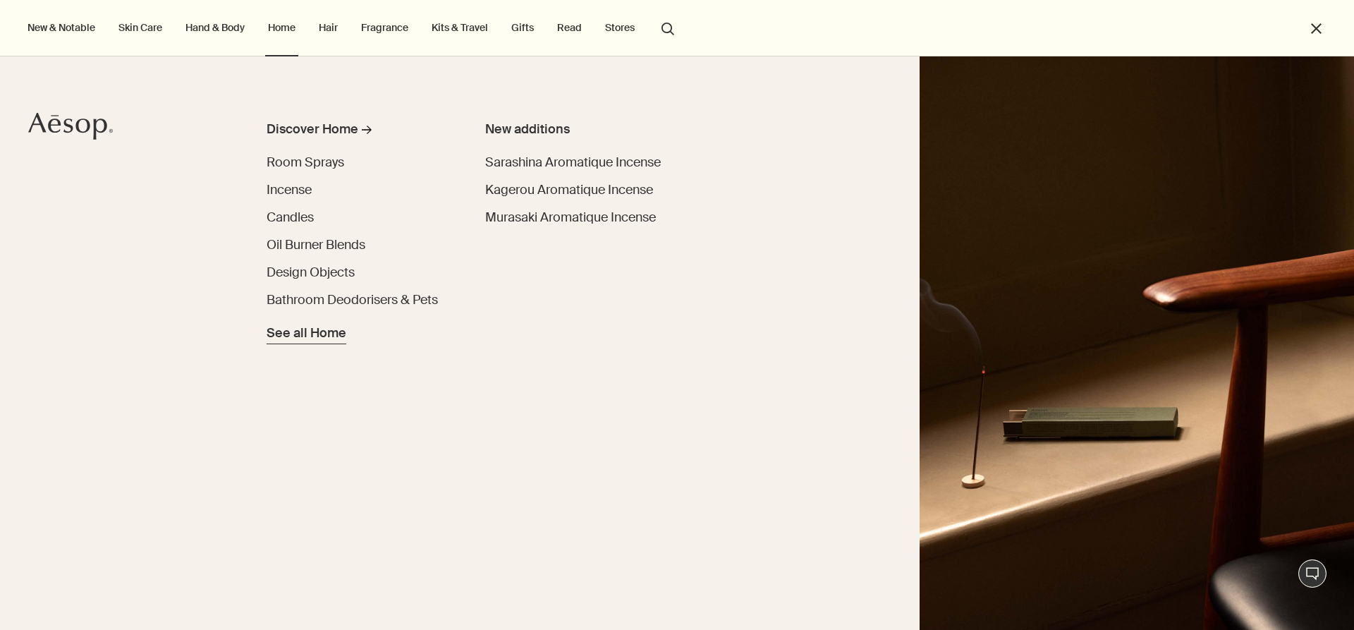
click at [326, 340] on span "See all Home" at bounding box center [307, 333] width 80 height 19
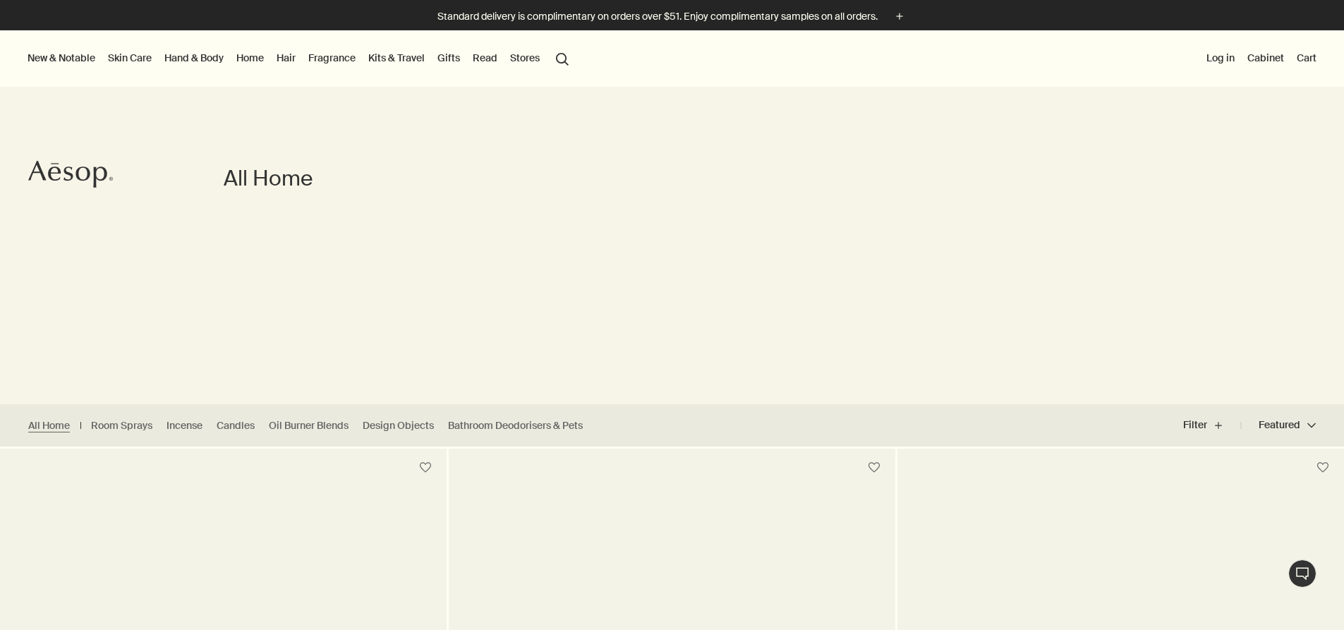
click at [207, 61] on link "Hand & Body" at bounding box center [194, 58] width 65 height 18
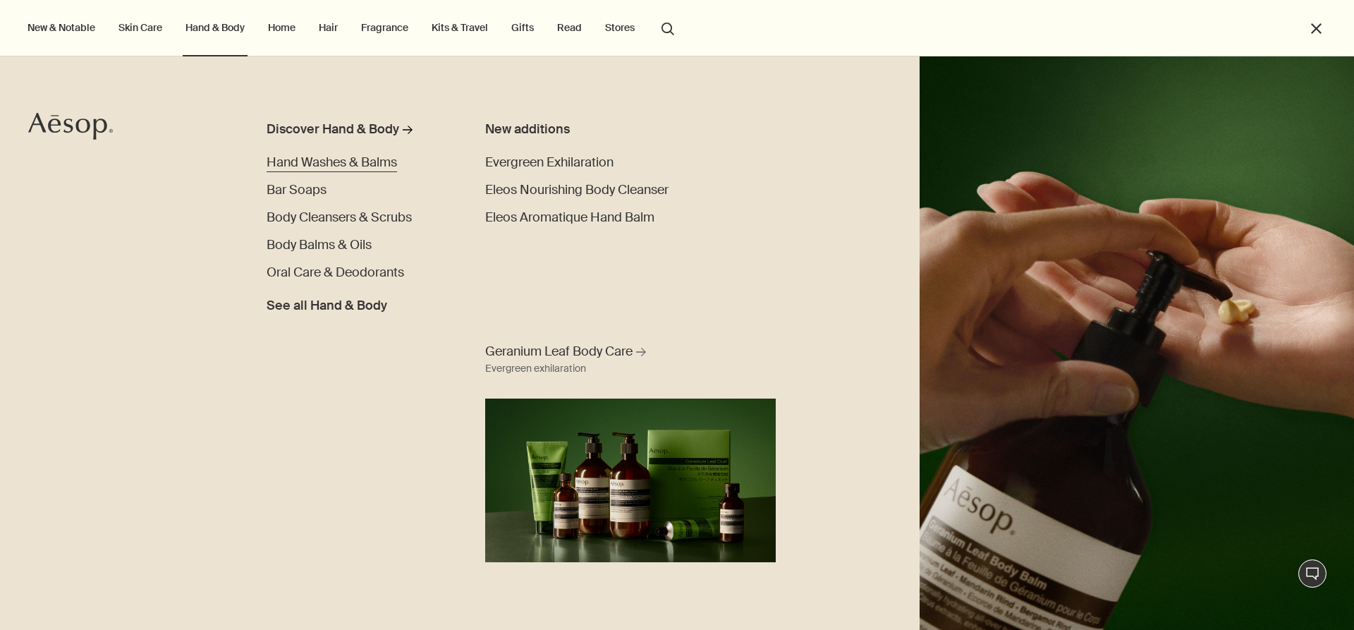
click at [336, 166] on span "Hand Washes & Balms" at bounding box center [332, 162] width 130 height 17
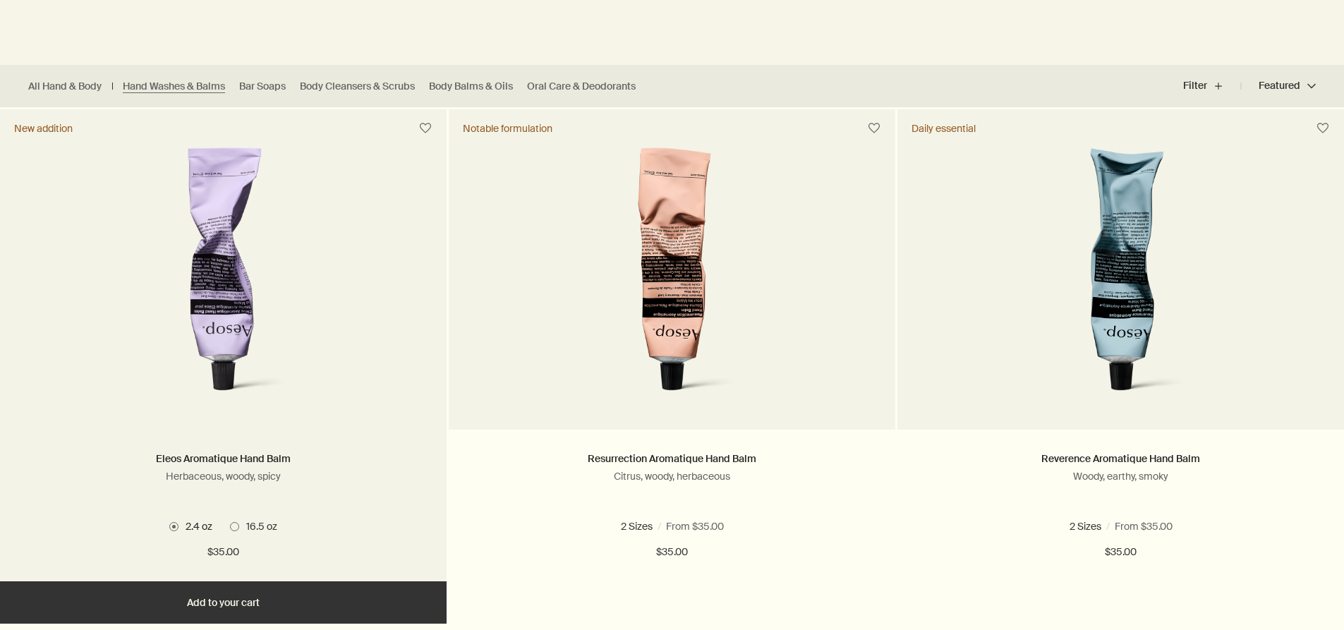
scroll to position [339, 0]
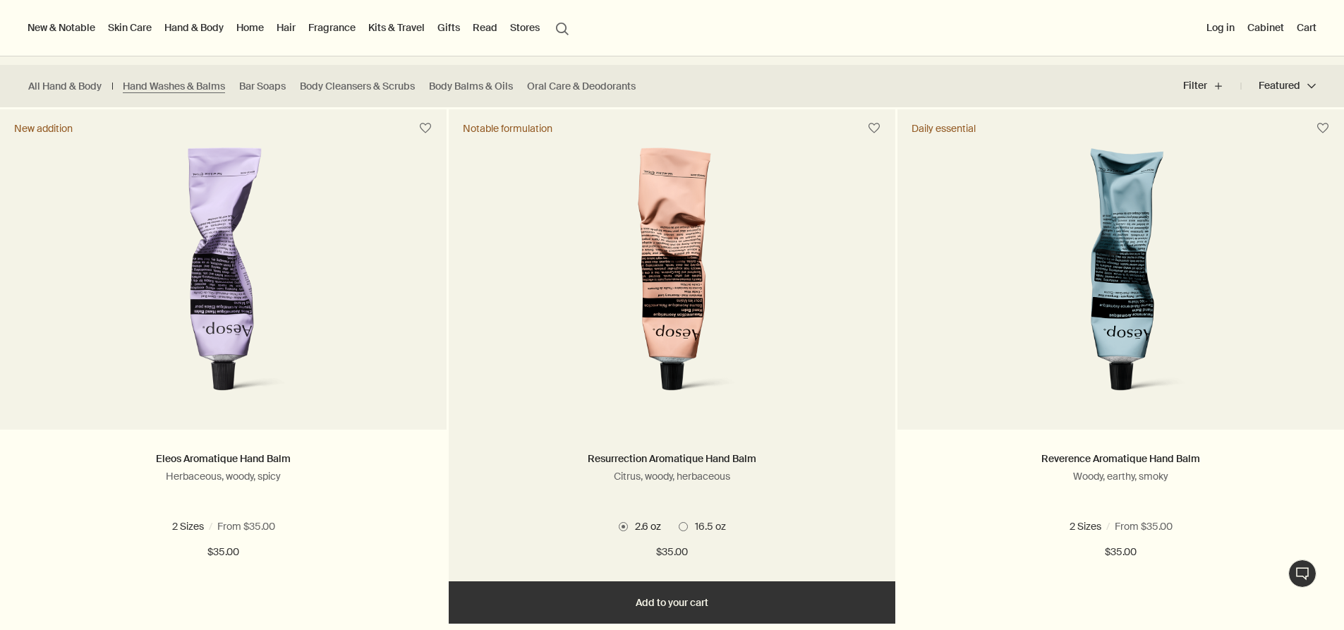
click at [683, 528] on span at bounding box center [683, 526] width 9 height 9
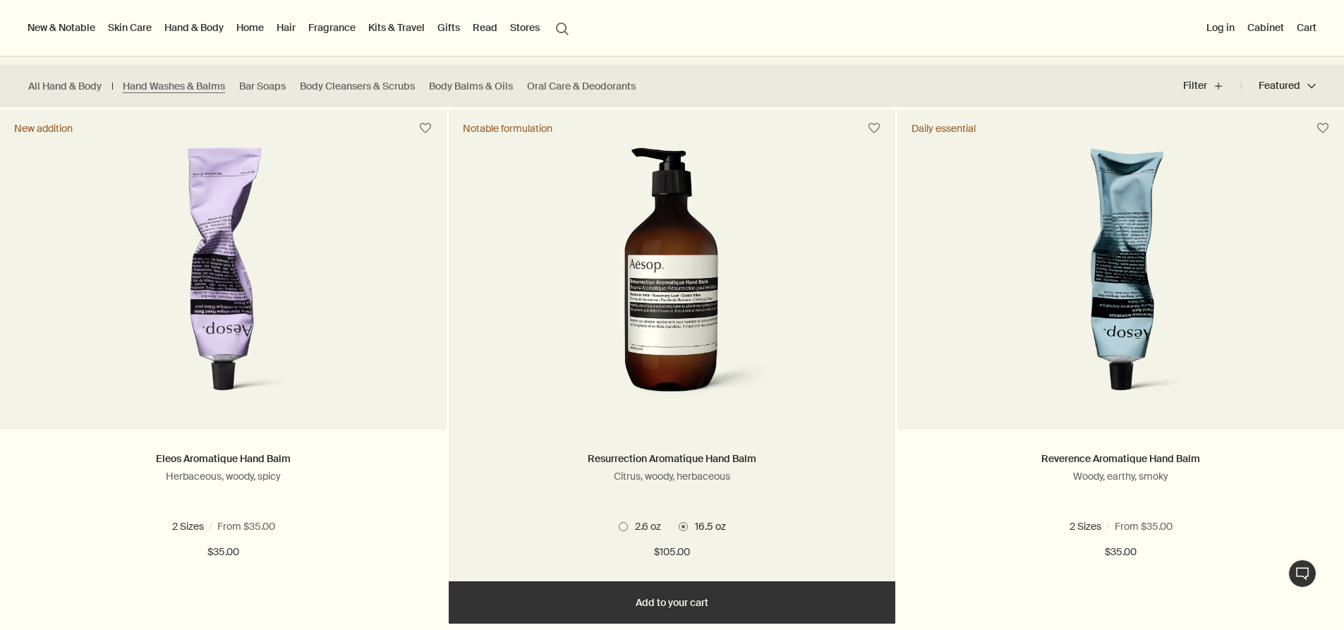
click at [624, 525] on span at bounding box center [623, 526] width 9 height 9
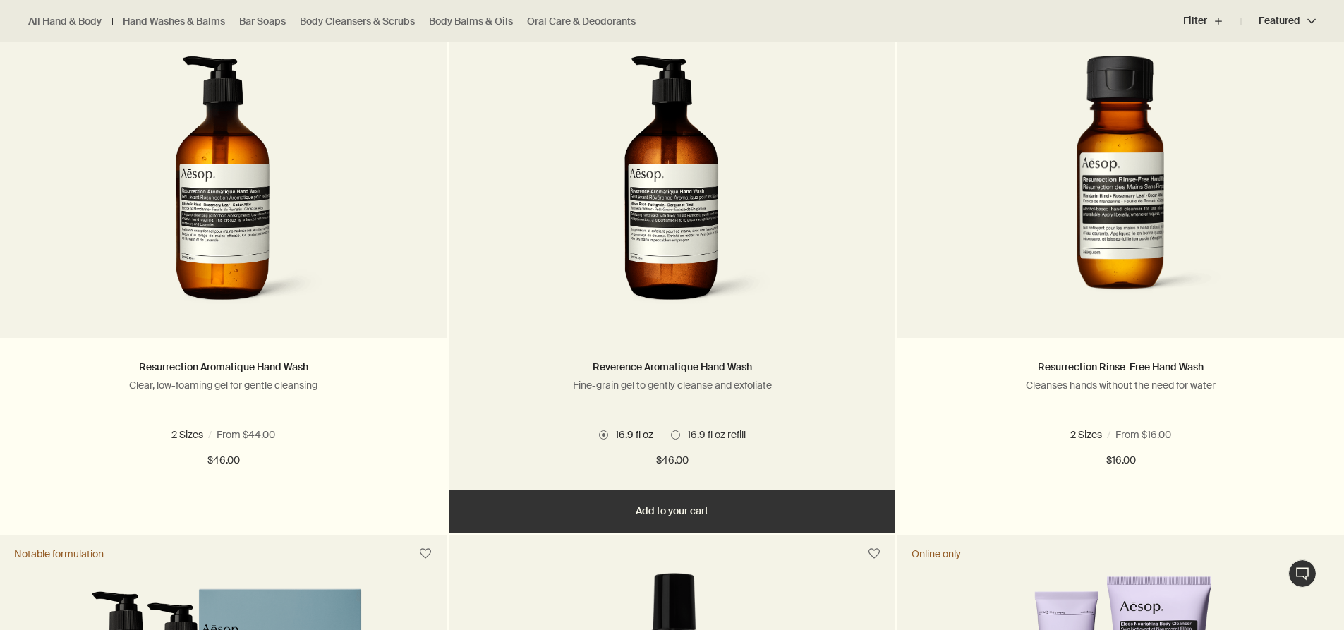
scroll to position [944, 0]
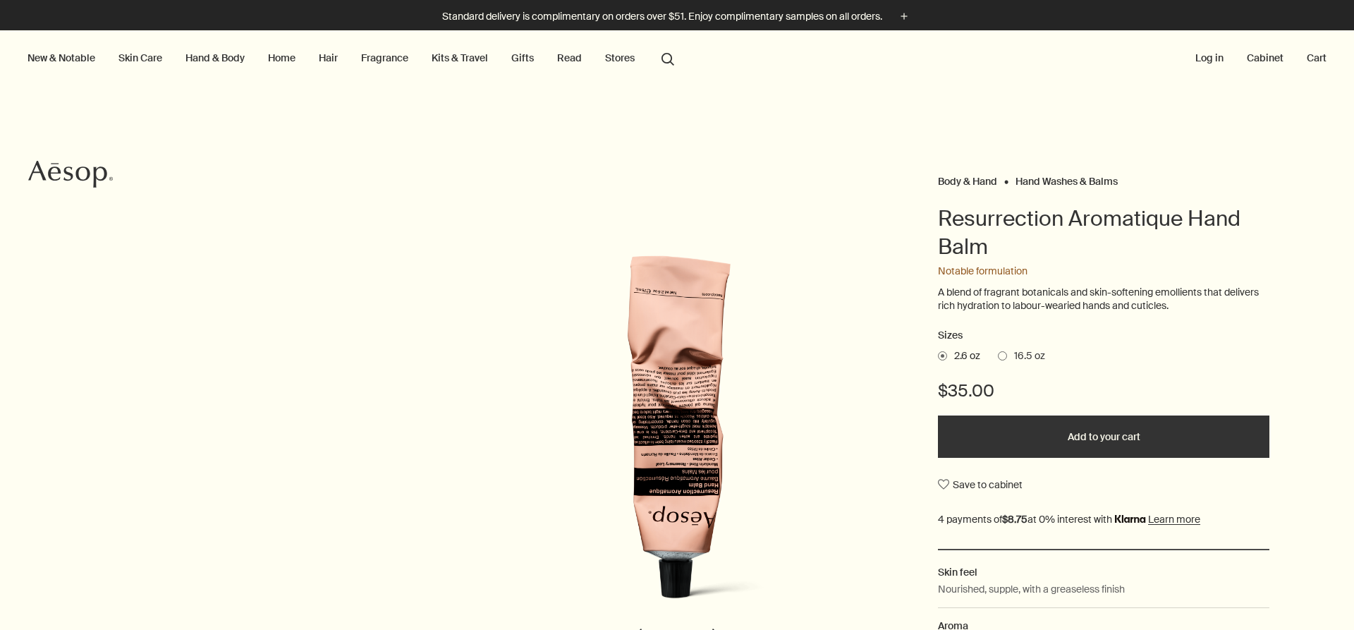
click at [1154, 440] on button "Add to your cart" at bounding box center [1104, 436] width 332 height 42
click at [1297, 62] on button "Cart 2" at bounding box center [1310, 58] width 38 height 18
